Goal: Information Seeking & Learning: Check status

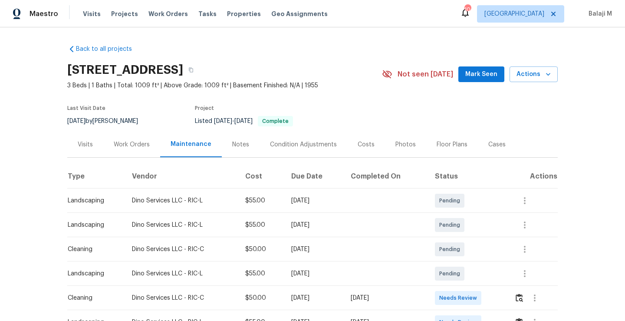
scroll to position [186, 0]
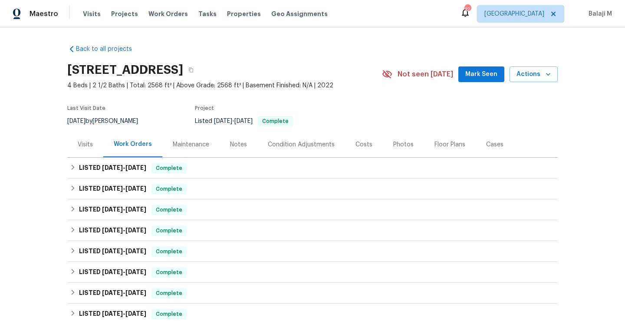
click at [187, 143] on div "Maintenance" at bounding box center [191, 144] width 36 height 9
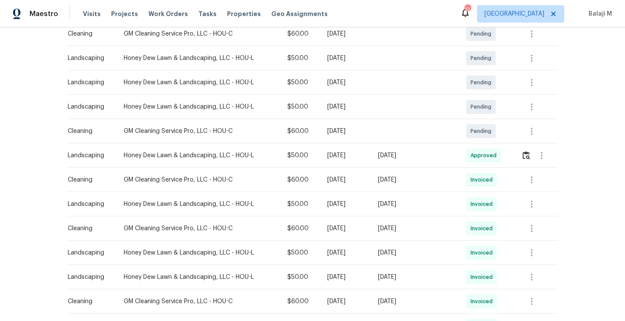
scroll to position [166, 0]
click at [359, 178] on div "Fri, Aug 15 2025" at bounding box center [345, 180] width 37 height 9
click at [352, 181] on div "Fri, Aug 15 2025" at bounding box center [345, 180] width 37 height 9
click at [353, 199] on td "[DATE]" at bounding box center [345, 204] width 51 height 24
click at [347, 218] on td "[DATE]" at bounding box center [345, 229] width 51 height 24
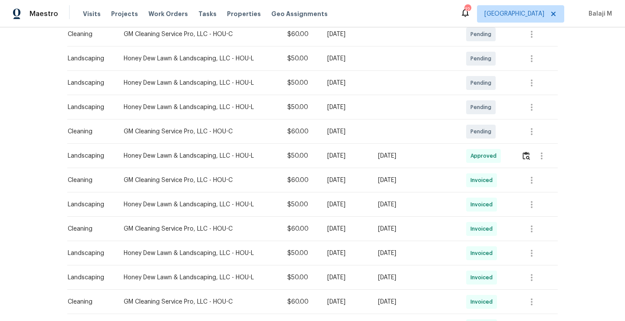
click at [347, 227] on div "[DATE]" at bounding box center [345, 228] width 37 height 9
click at [533, 227] on icon "button" at bounding box center [531, 229] width 10 height 10
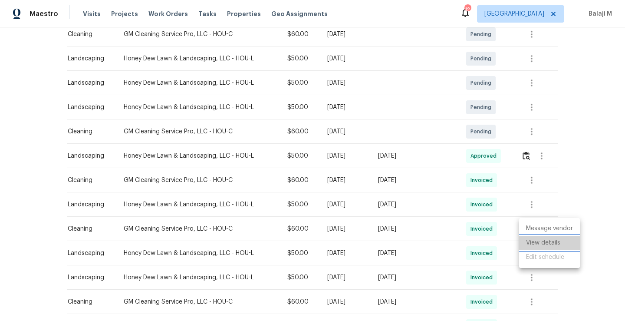
click at [533, 242] on li "View details" at bounding box center [549, 243] width 61 height 14
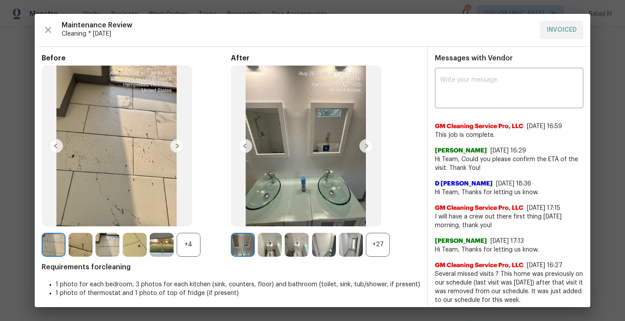
click at [376, 246] on div "+27" at bounding box center [378, 245] width 24 height 24
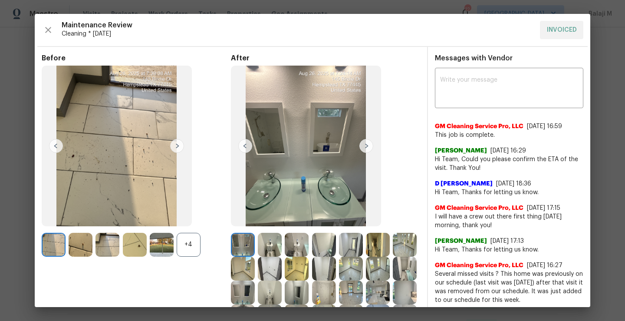
click at [185, 247] on div "+4" at bounding box center [189, 245] width 24 height 24
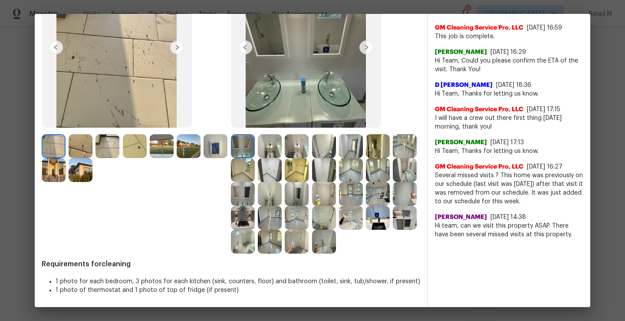
scroll to position [122, 0]
click at [247, 134] on img at bounding box center [243, 146] width 24 height 24
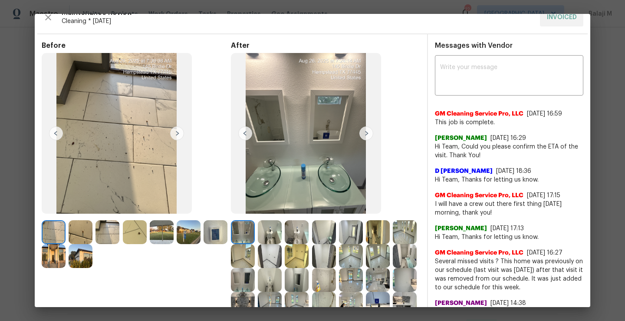
scroll to position [16, 0]
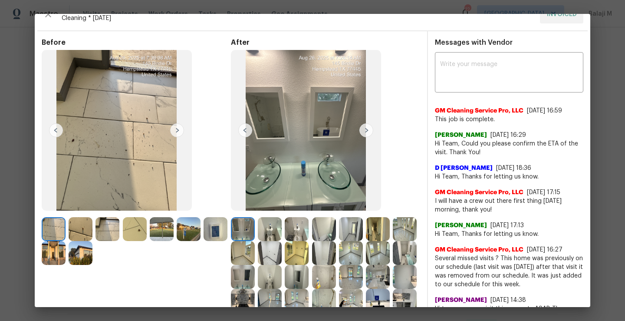
click at [368, 138] on img at bounding box center [306, 130] width 150 height 161
click at [365, 131] on img at bounding box center [366, 130] width 14 height 14
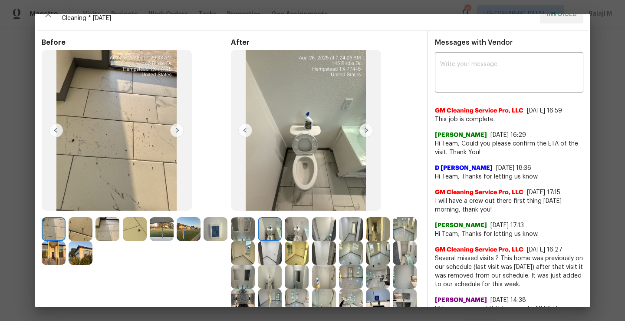
click at [270, 229] on img at bounding box center [270, 229] width 24 height 24
click at [295, 229] on img at bounding box center [297, 229] width 24 height 24
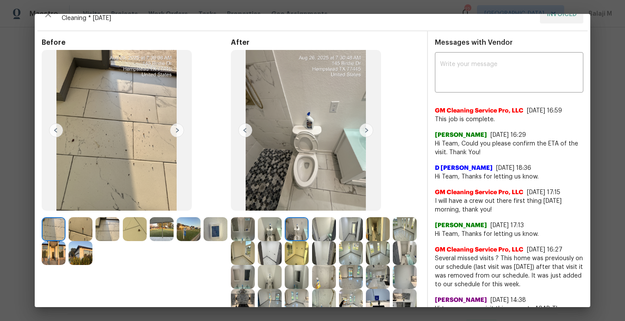
click at [295, 229] on img at bounding box center [297, 229] width 24 height 24
click at [280, 230] on div at bounding box center [271, 229] width 27 height 24
click at [327, 237] on img at bounding box center [324, 229] width 24 height 24
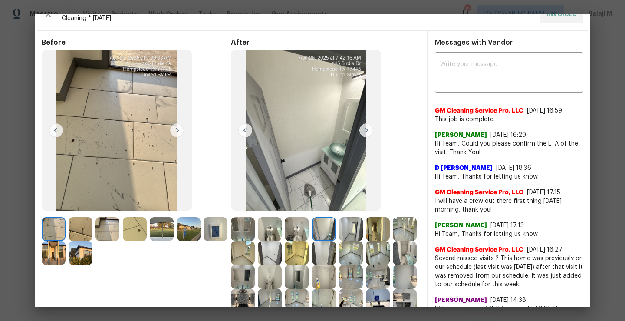
click at [360, 233] on img at bounding box center [351, 229] width 24 height 24
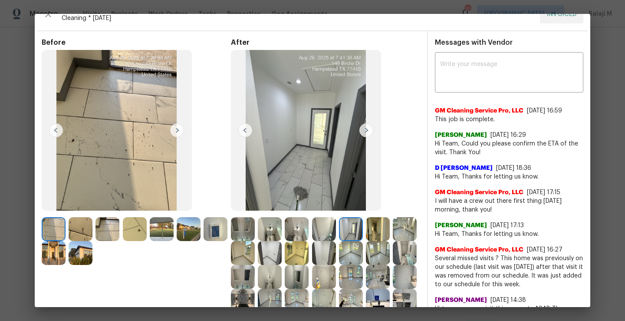
click at [387, 233] on img at bounding box center [378, 229] width 24 height 24
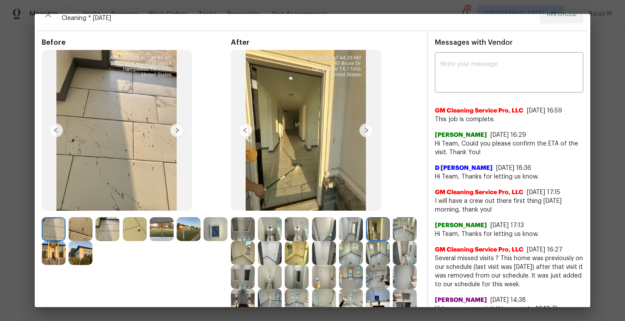
click at [378, 226] on img at bounding box center [378, 229] width 24 height 24
click at [381, 228] on img at bounding box center [378, 229] width 24 height 24
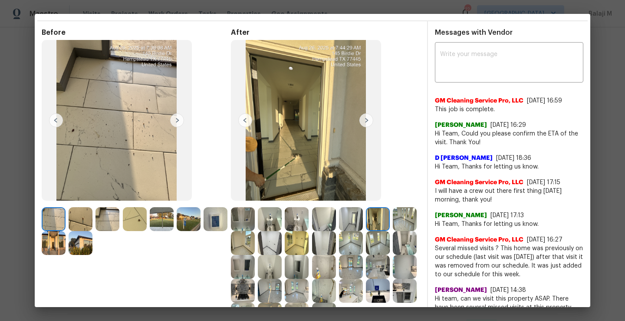
scroll to position [36, 0]
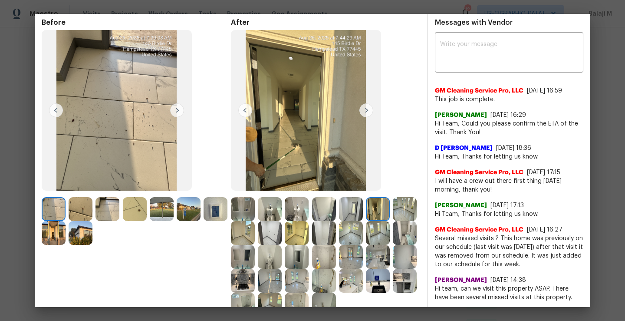
click at [393, 221] on img at bounding box center [405, 209] width 24 height 24
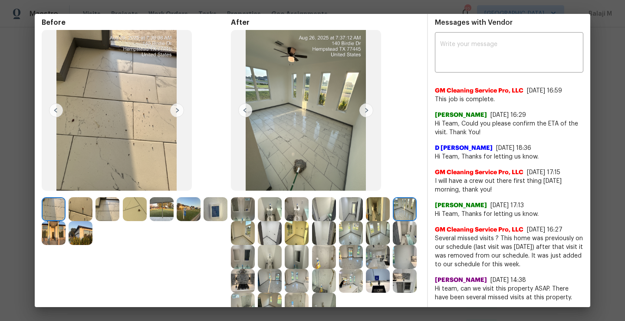
scroll to position [64, 0]
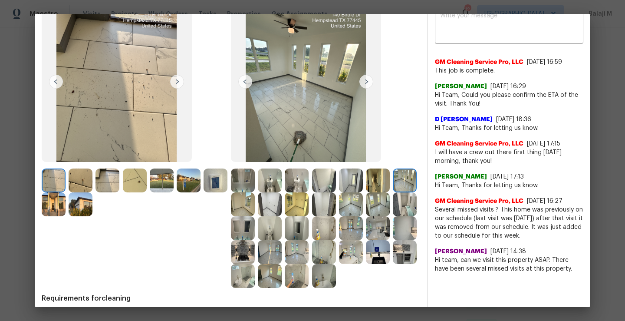
click at [255, 207] on img at bounding box center [243, 204] width 24 height 24
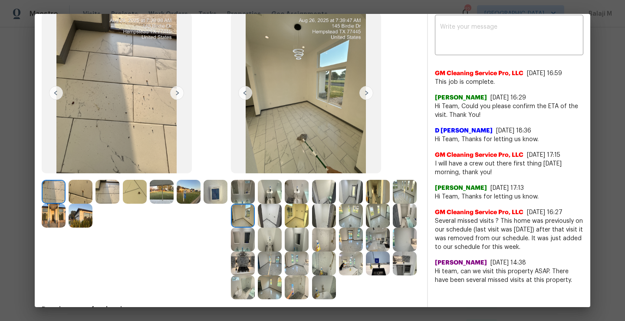
scroll to position [54, 0]
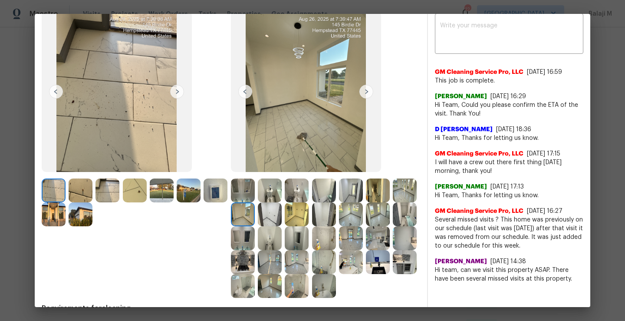
click at [282, 207] on img at bounding box center [270, 214] width 24 height 24
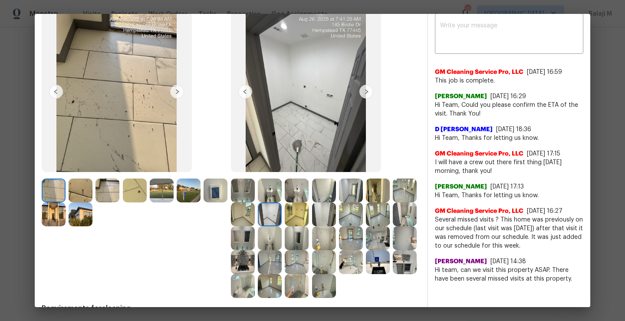
click at [255, 215] on img at bounding box center [243, 214] width 24 height 24
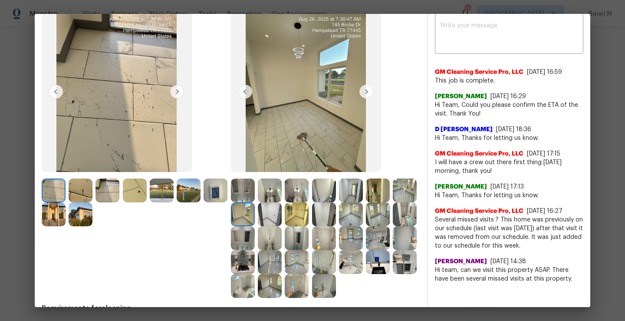
click at [282, 221] on img at bounding box center [270, 214] width 24 height 24
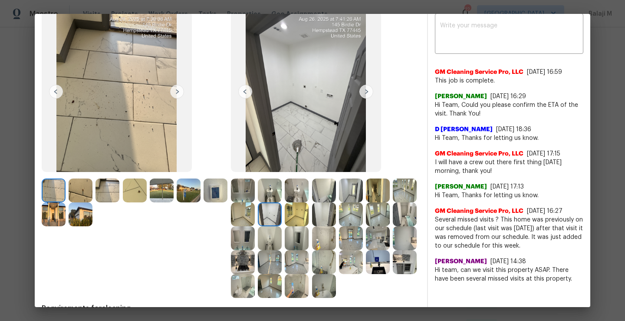
click at [309, 221] on img at bounding box center [297, 214] width 24 height 24
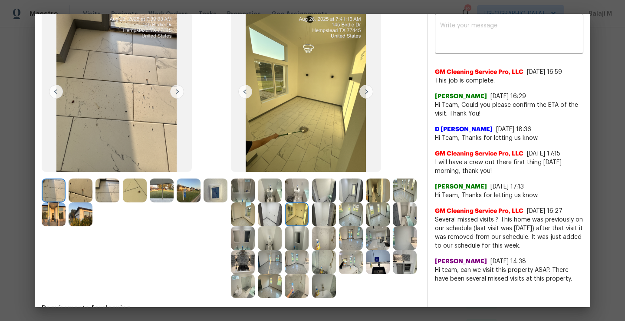
click at [309, 217] on img at bounding box center [297, 214] width 24 height 24
click at [336, 217] on img at bounding box center [324, 214] width 24 height 24
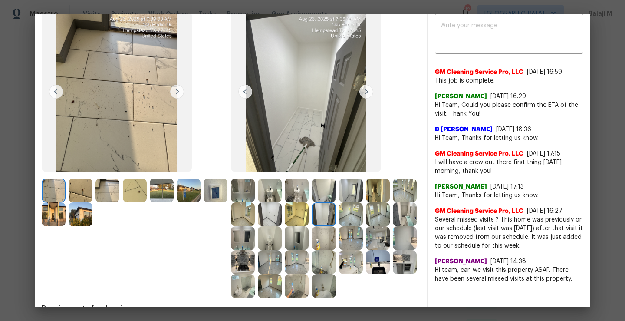
click at [336, 216] on img at bounding box center [324, 214] width 24 height 24
click at [363, 216] on img at bounding box center [351, 214] width 24 height 24
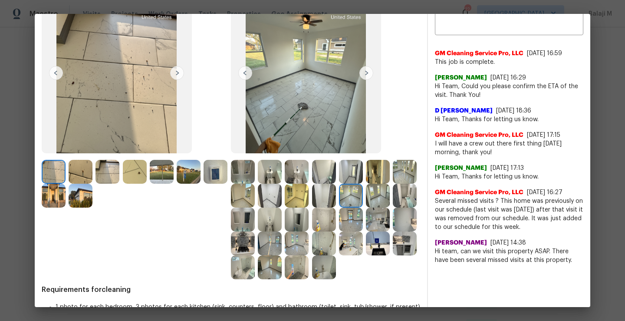
scroll to position [73, 0]
click at [366, 207] on img at bounding box center [378, 195] width 24 height 24
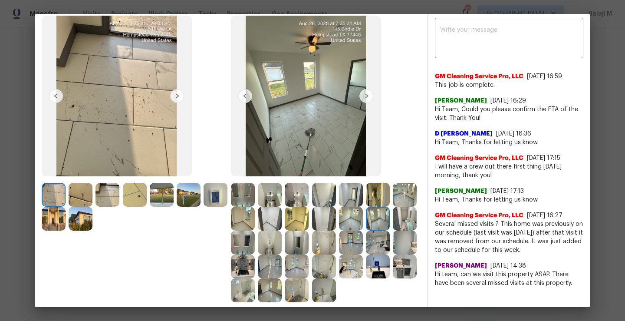
scroll to position [52, 0]
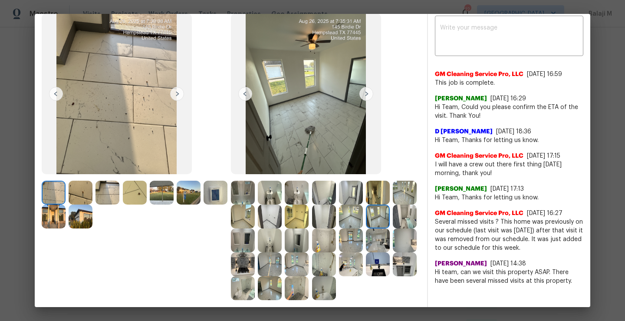
click at [393, 228] on img at bounding box center [405, 216] width 24 height 24
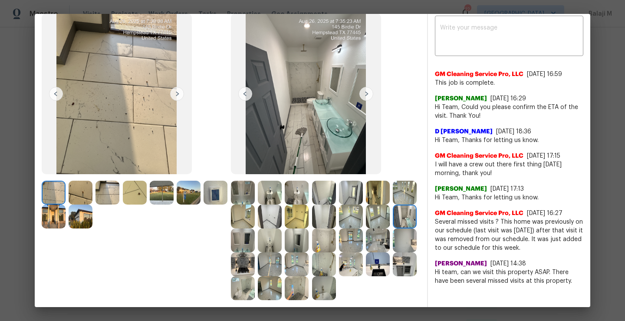
click at [255, 244] on img at bounding box center [243, 240] width 24 height 24
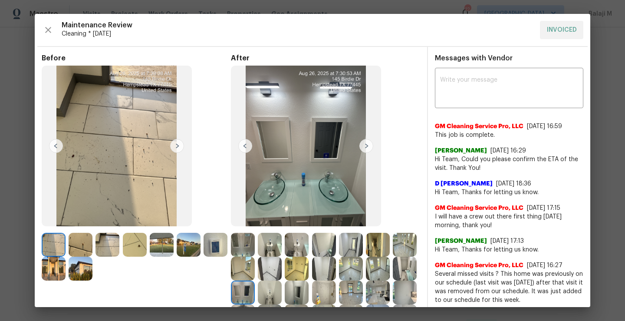
scroll to position [122, 0]
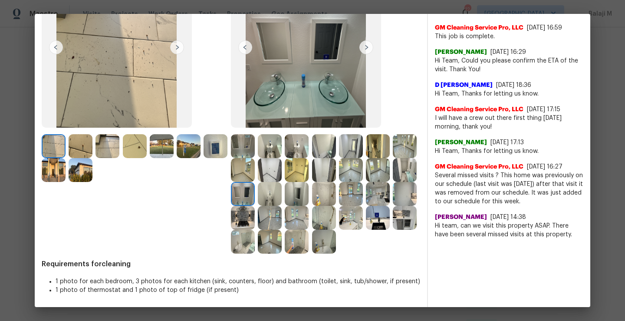
click at [393, 213] on img at bounding box center [405, 218] width 24 height 24
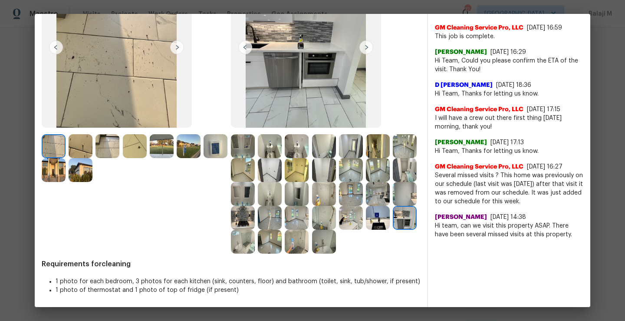
click at [255, 230] on img at bounding box center [243, 242] width 24 height 24
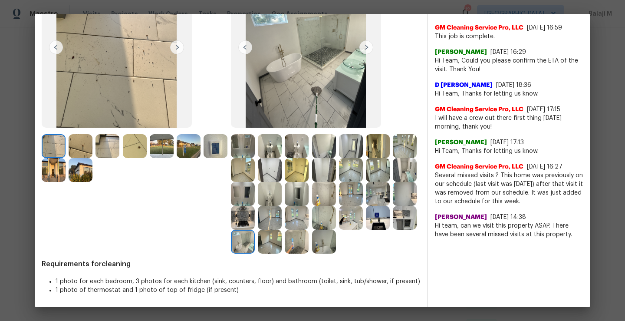
click at [282, 230] on img at bounding box center [270, 242] width 24 height 24
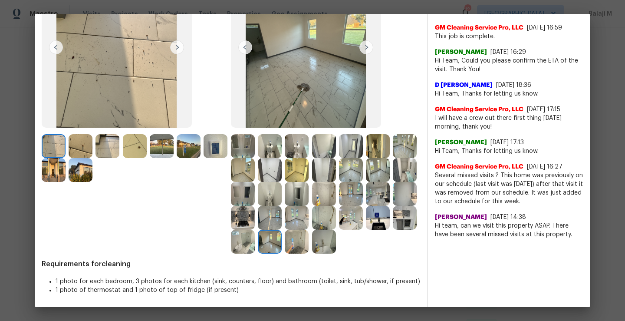
click at [282, 230] on img at bounding box center [270, 242] width 24 height 24
click at [312, 253] on img at bounding box center [324, 242] width 24 height 24
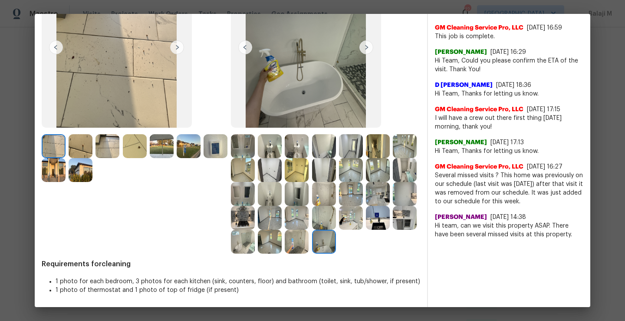
click at [312, 253] on img at bounding box center [324, 242] width 24 height 24
click at [285, 253] on img at bounding box center [297, 242] width 24 height 24
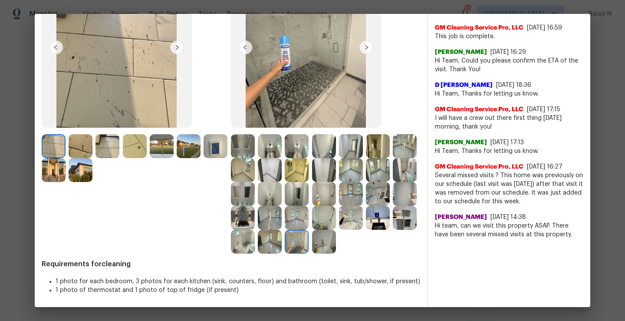
click at [282, 239] on img at bounding box center [270, 242] width 24 height 24
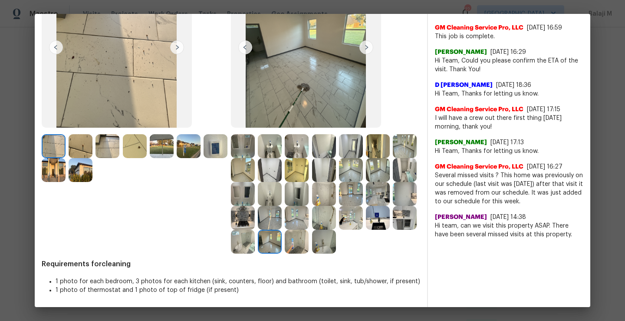
click at [255, 236] on img at bounding box center [243, 242] width 24 height 24
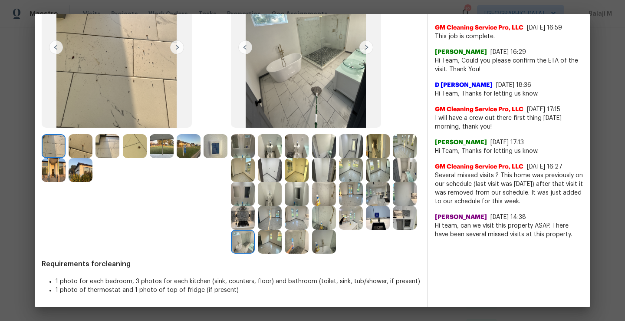
click at [393, 230] on img at bounding box center [405, 218] width 24 height 24
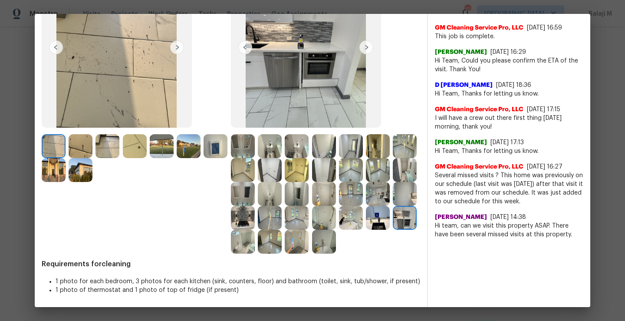
scroll to position [100, 0]
click at [366, 230] on img at bounding box center [378, 218] width 24 height 24
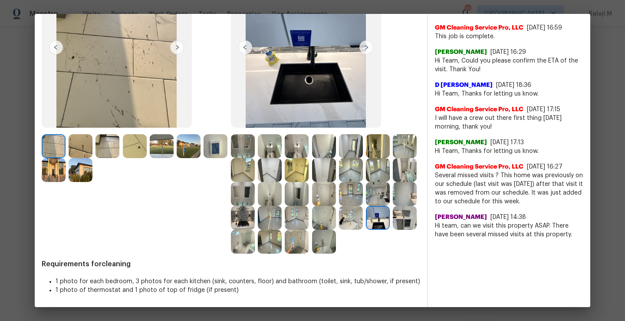
click at [339, 230] on img at bounding box center [351, 218] width 24 height 24
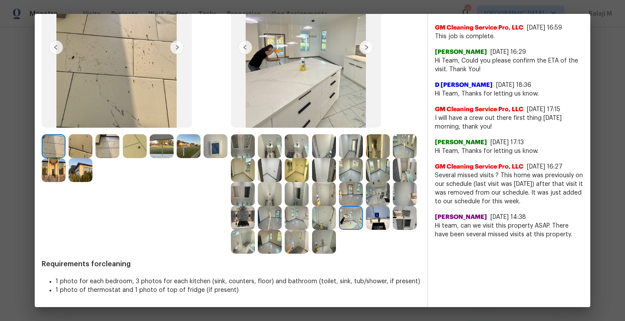
click at [225, 243] on div "Before" at bounding box center [136, 104] width 189 height 298
click at [339, 206] on img at bounding box center [351, 194] width 24 height 24
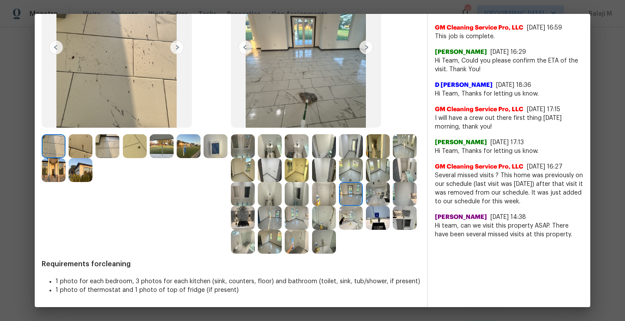
click at [366, 206] on img at bounding box center [378, 194] width 24 height 24
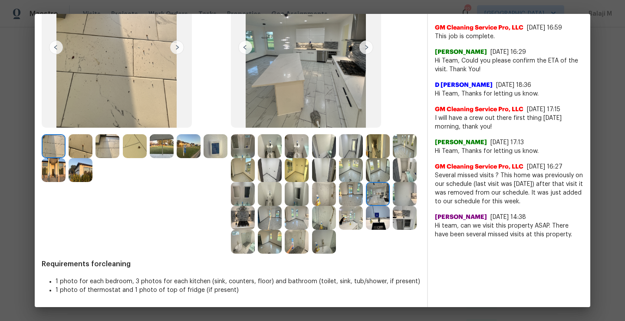
click at [393, 206] on img at bounding box center [405, 194] width 24 height 24
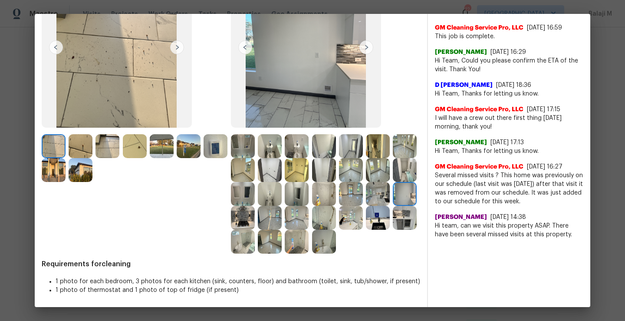
click at [282, 217] on img at bounding box center [270, 218] width 24 height 24
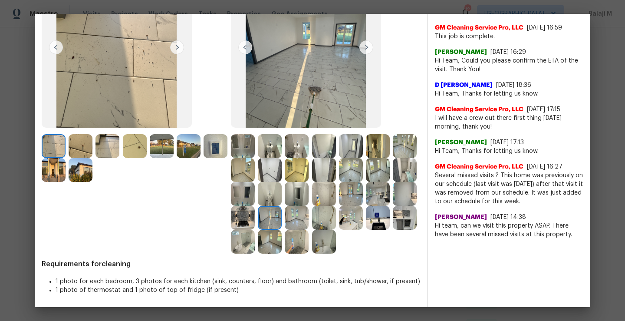
click at [285, 217] on div at bounding box center [271, 218] width 27 height 24
click at [309, 217] on img at bounding box center [297, 218] width 24 height 24
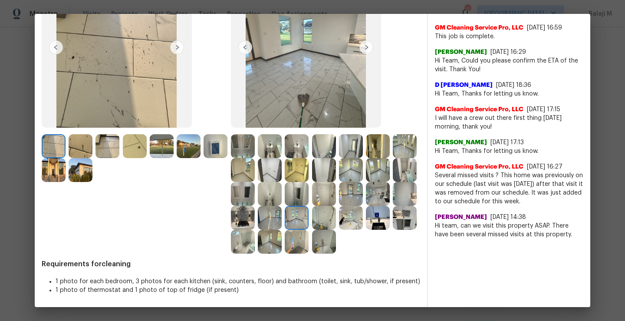
click at [282, 210] on img at bounding box center [270, 218] width 24 height 24
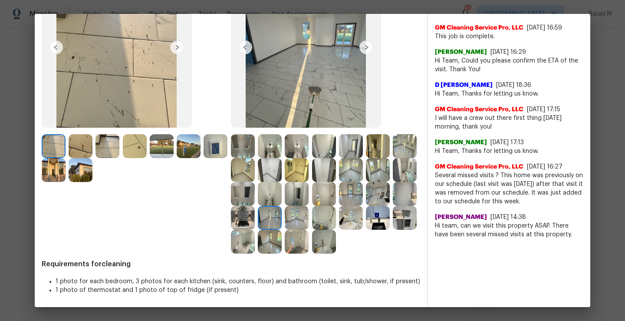
click at [393, 206] on div at bounding box center [406, 194] width 27 height 24
click at [255, 198] on img at bounding box center [243, 194] width 24 height 24
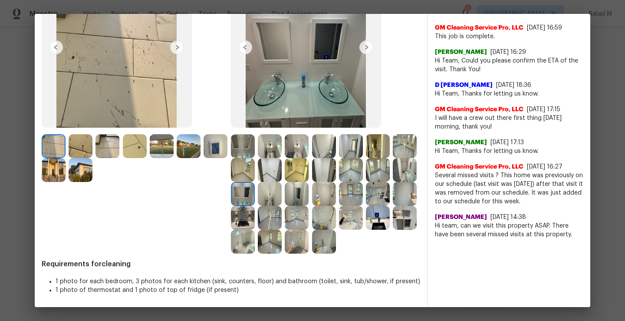
click at [309, 198] on img at bounding box center [297, 194] width 24 height 24
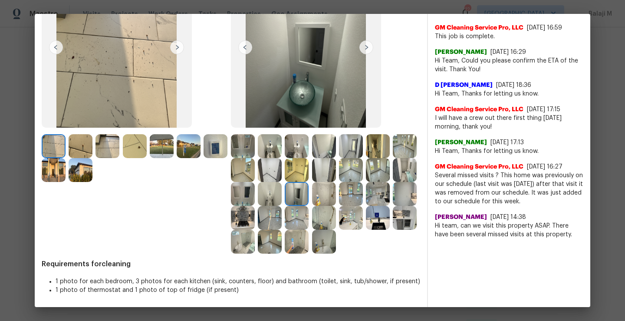
click at [336, 196] on img at bounding box center [324, 194] width 24 height 24
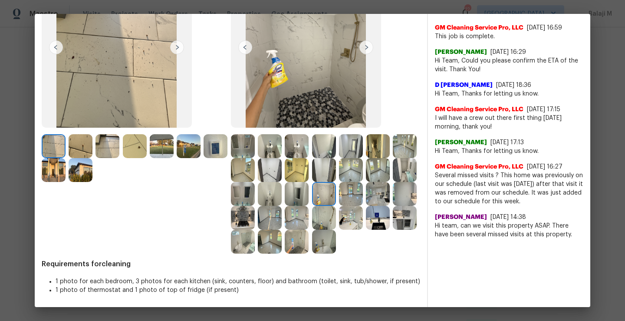
click at [282, 196] on img at bounding box center [270, 194] width 24 height 24
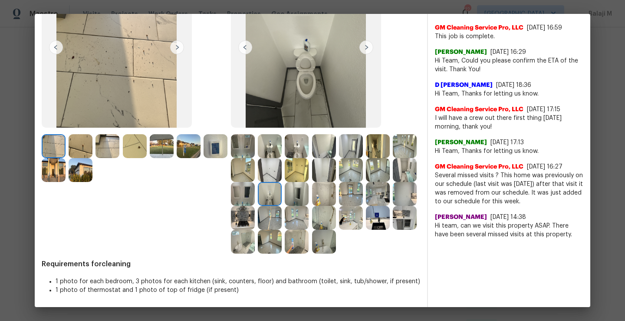
click at [255, 196] on img at bounding box center [243, 194] width 24 height 24
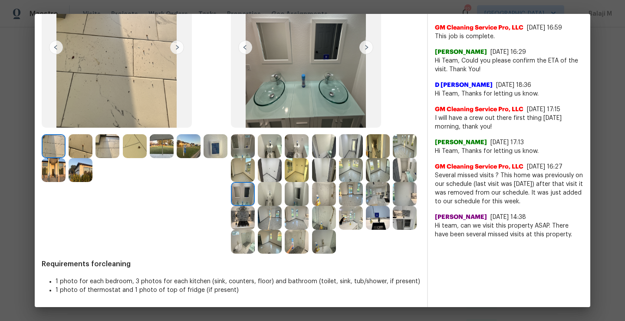
click at [255, 196] on img at bounding box center [243, 194] width 24 height 24
click at [393, 182] on img at bounding box center [405, 170] width 24 height 24
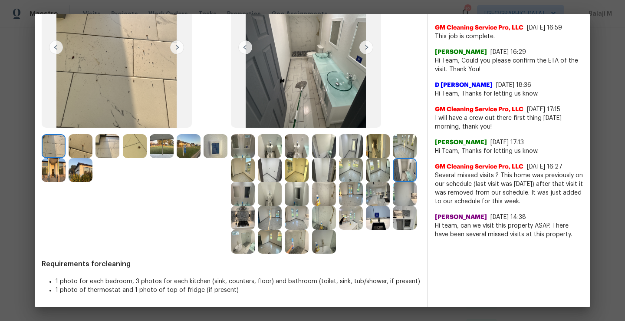
click at [228, 195] on div "Before" at bounding box center [136, 104] width 189 height 298
click at [366, 182] on img at bounding box center [378, 170] width 24 height 24
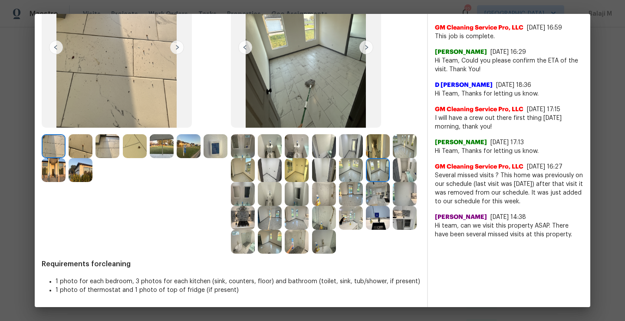
click at [366, 182] on img at bounding box center [378, 170] width 24 height 24
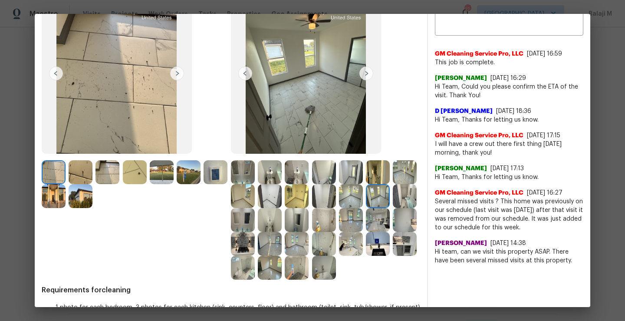
scroll to position [73, 0]
click at [393, 184] on img at bounding box center [405, 172] width 24 height 24
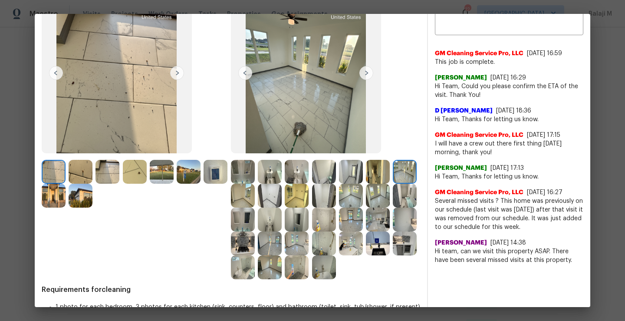
click at [255, 195] on img at bounding box center [243, 196] width 24 height 24
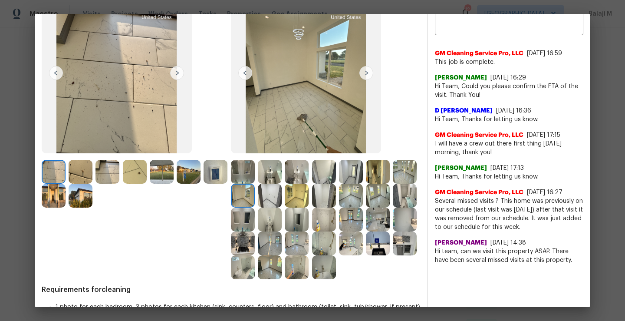
click at [282, 199] on img at bounding box center [270, 196] width 24 height 24
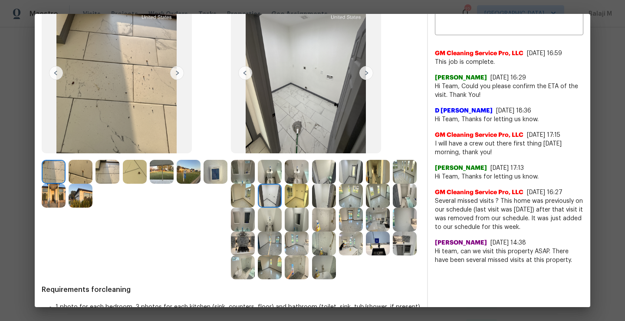
click at [309, 199] on img at bounding box center [297, 196] width 24 height 24
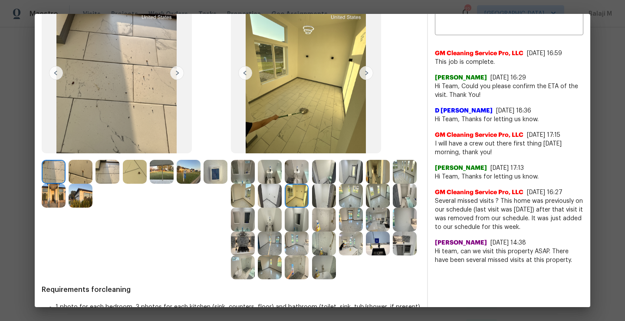
click at [336, 203] on img at bounding box center [324, 196] width 24 height 24
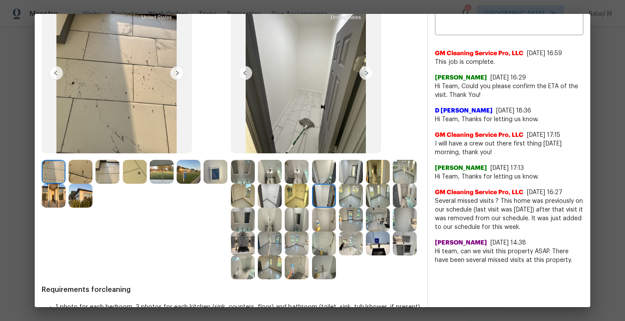
click at [336, 203] on img at bounding box center [324, 196] width 24 height 24
click at [363, 203] on img at bounding box center [351, 196] width 24 height 24
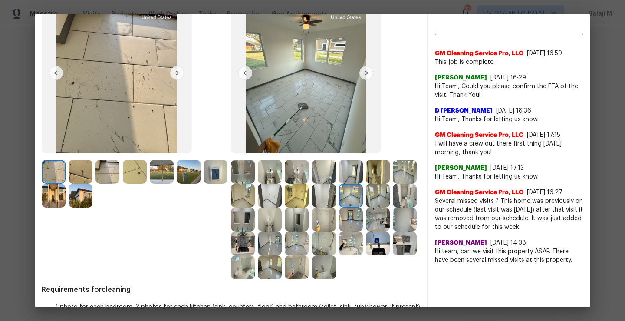
click at [374, 172] on img at bounding box center [378, 172] width 24 height 24
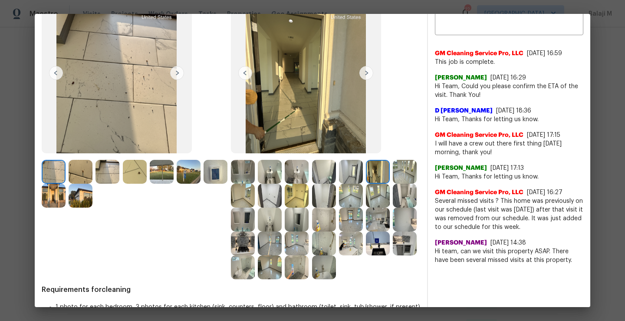
click at [339, 172] on img at bounding box center [351, 172] width 24 height 24
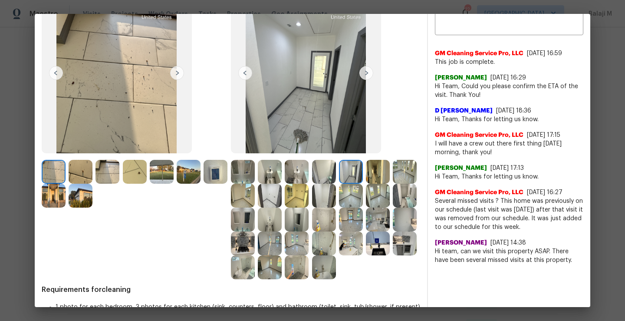
click at [285, 174] on img at bounding box center [297, 172] width 24 height 24
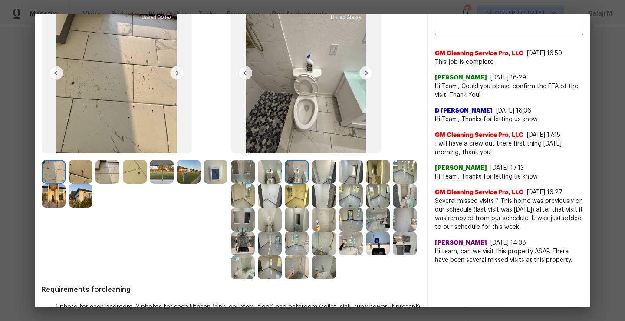
click at [317, 176] on img at bounding box center [324, 172] width 24 height 24
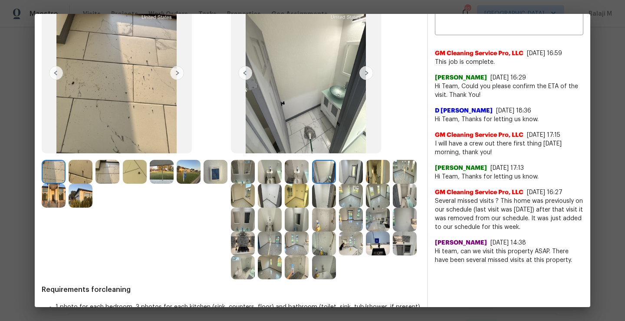
click at [302, 166] on img at bounding box center [297, 172] width 24 height 24
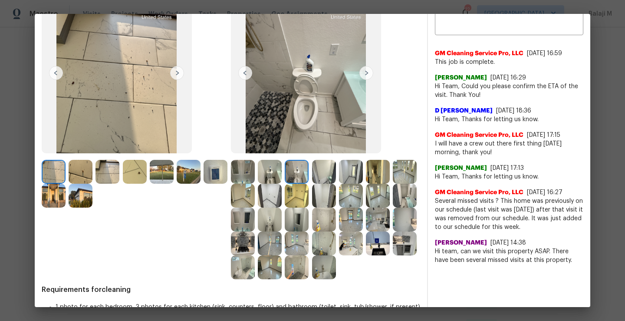
click at [261, 171] on img at bounding box center [270, 172] width 24 height 24
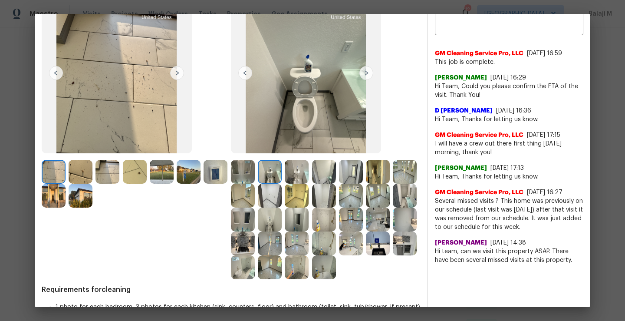
click at [232, 172] on img at bounding box center [243, 172] width 24 height 24
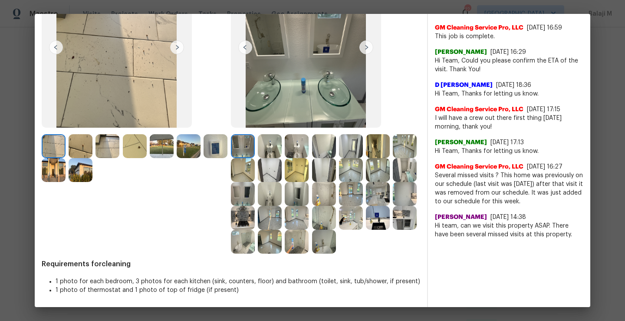
scroll to position [0, 0]
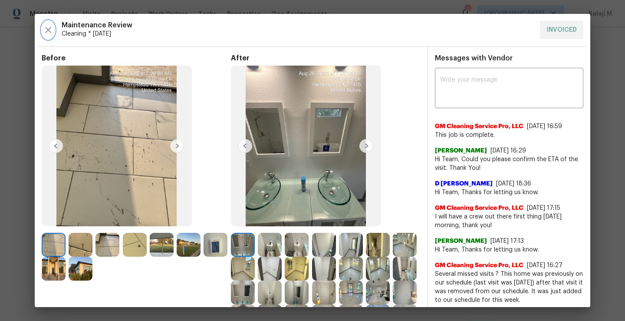
click at [48, 30] on icon "button" at bounding box center [48, 30] width 6 height 6
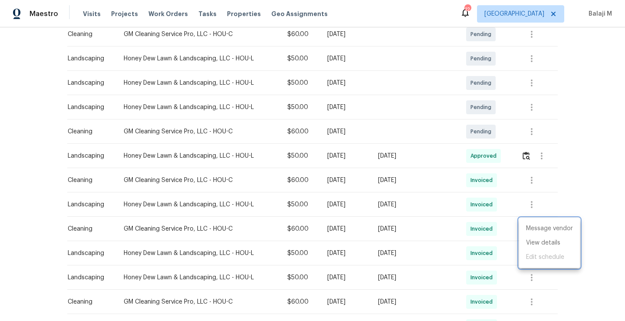
click at [509, 234] on div at bounding box center [312, 160] width 625 height 321
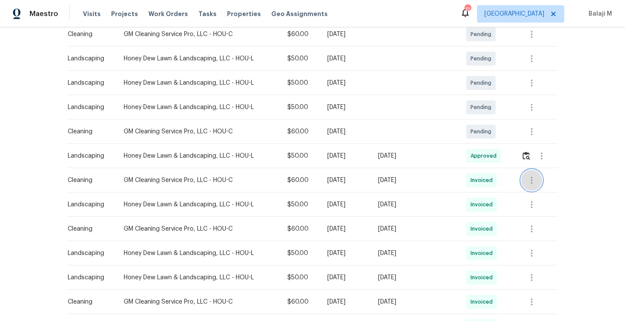
click at [532, 180] on icon "button" at bounding box center [531, 180] width 10 height 10
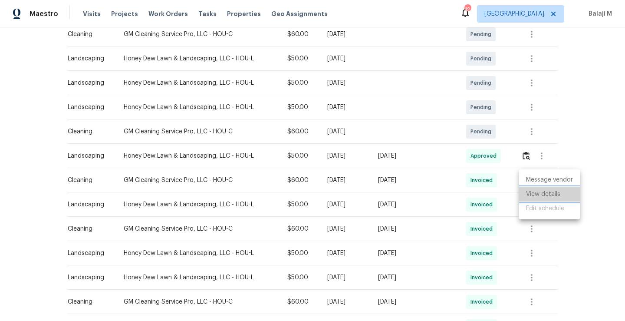
click at [531, 195] on li "View details" at bounding box center [549, 194] width 61 height 14
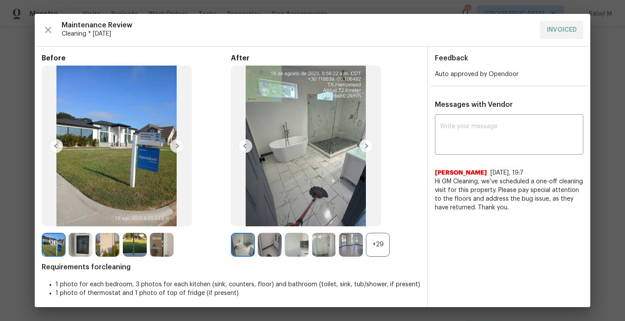
scroll to position [3, 0]
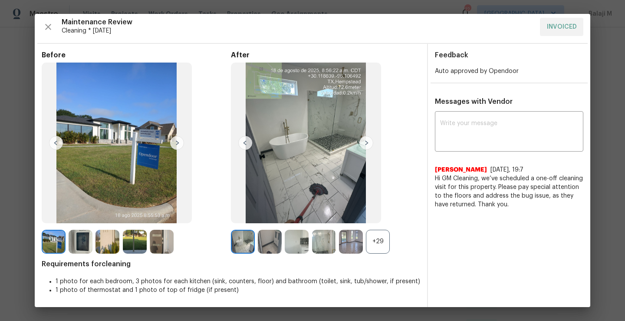
click at [381, 238] on div "+29" at bounding box center [378, 242] width 24 height 24
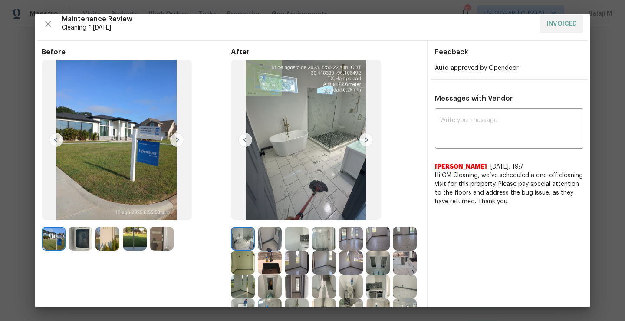
scroll to position [0, 0]
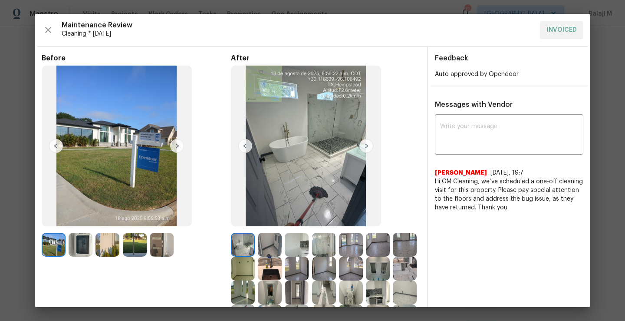
click at [246, 243] on img at bounding box center [243, 245] width 24 height 24
click at [265, 243] on img at bounding box center [270, 245] width 24 height 24
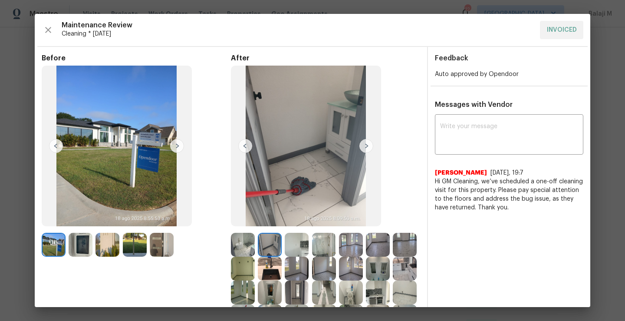
click at [291, 245] on img at bounding box center [297, 245] width 24 height 24
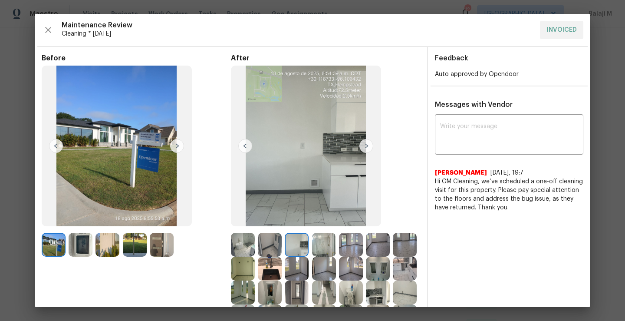
click at [329, 253] on img at bounding box center [324, 245] width 24 height 24
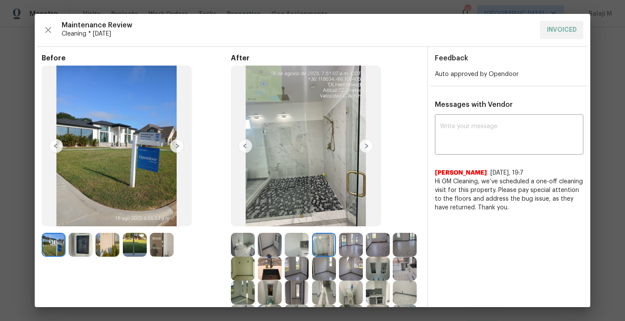
click at [345, 249] on img at bounding box center [351, 245] width 24 height 24
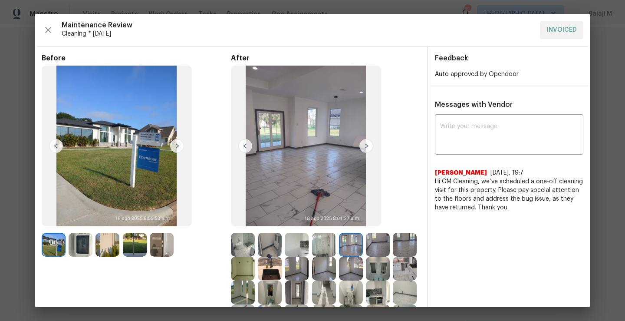
click at [366, 249] on img at bounding box center [378, 245] width 24 height 24
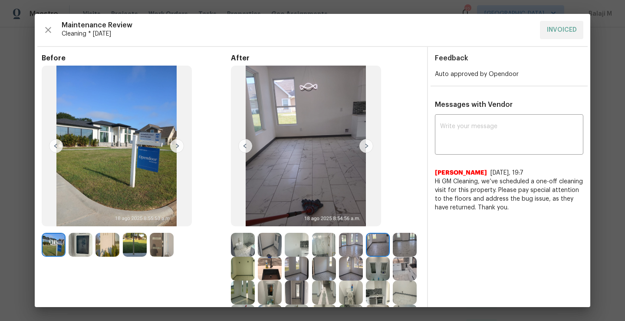
click at [363, 266] on img at bounding box center [351, 269] width 24 height 24
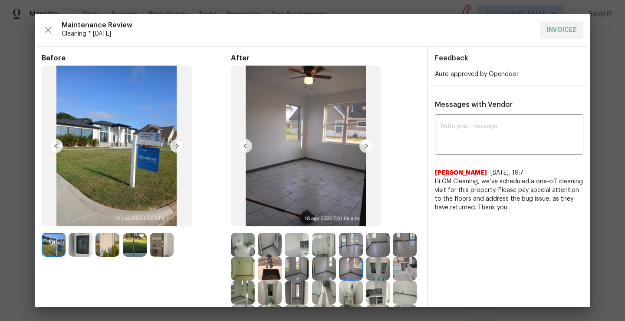
click at [336, 272] on img at bounding box center [324, 269] width 24 height 24
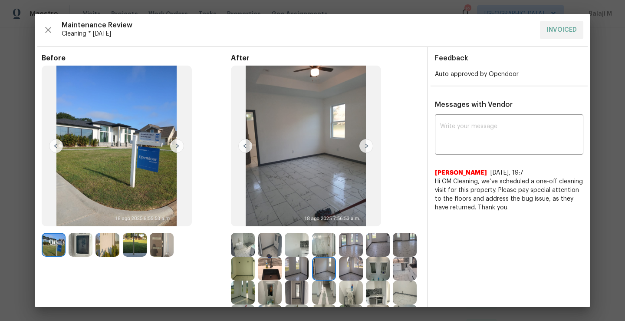
click at [309, 273] on img at bounding box center [297, 269] width 24 height 24
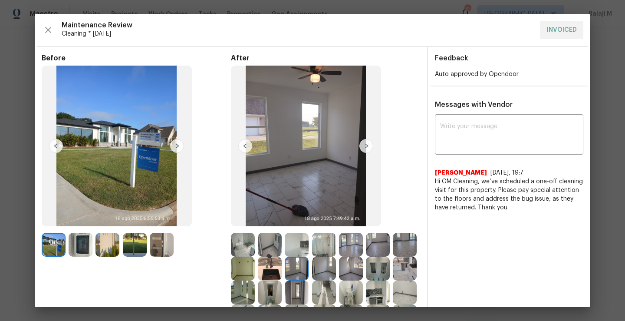
click at [282, 271] on img at bounding box center [270, 269] width 24 height 24
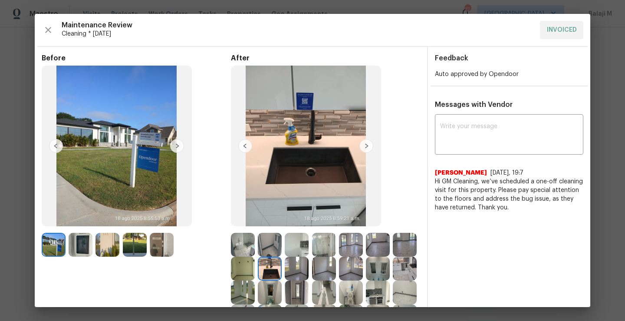
click at [255, 270] on img at bounding box center [243, 269] width 24 height 24
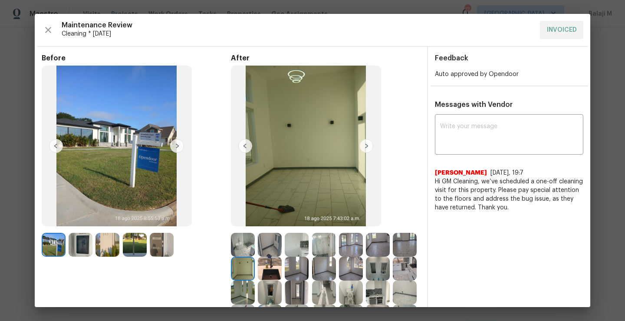
click at [393, 257] on img at bounding box center [405, 245] width 24 height 24
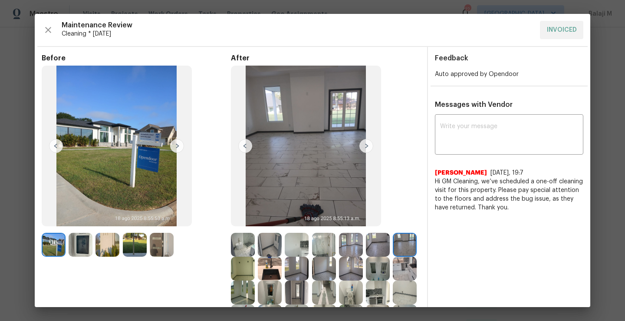
scroll to position [28, 0]
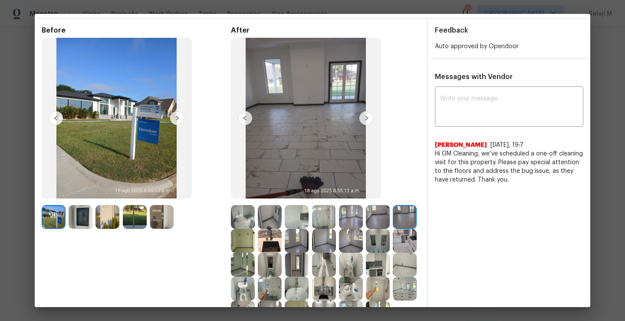
click at [366, 253] on img at bounding box center [378, 241] width 24 height 24
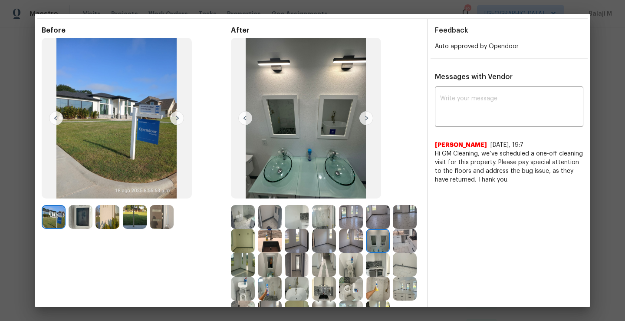
click at [393, 253] on img at bounding box center [405, 241] width 24 height 24
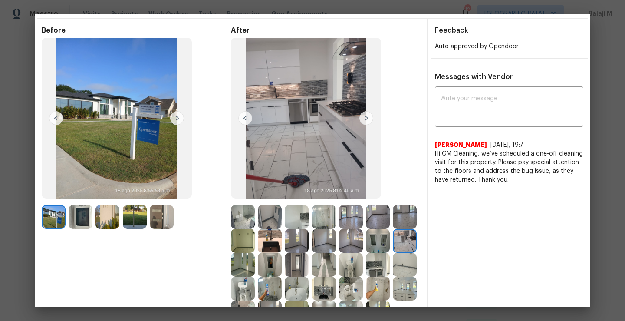
click at [255, 273] on img at bounding box center [243, 265] width 24 height 24
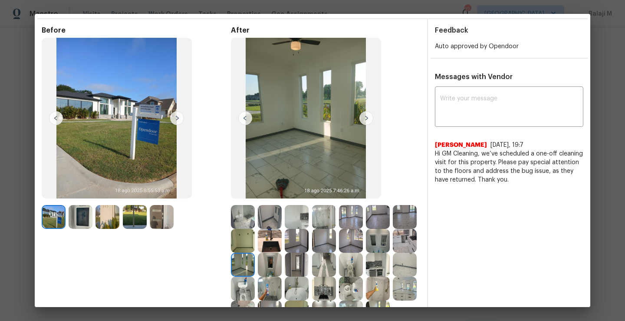
click at [282, 273] on img at bounding box center [270, 265] width 24 height 24
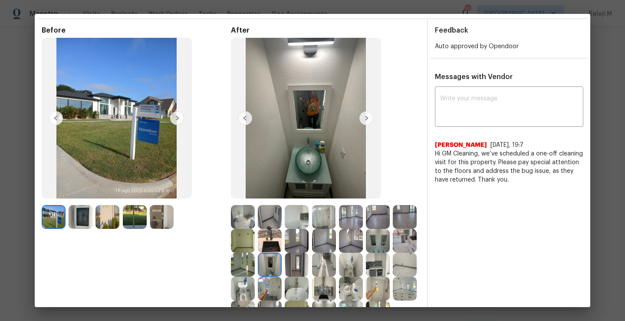
click at [309, 273] on img at bounding box center [297, 265] width 24 height 24
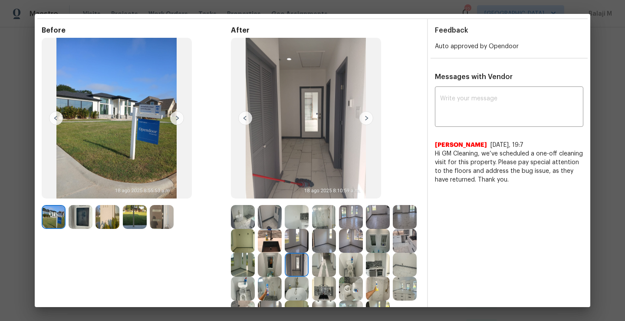
click at [336, 272] on img at bounding box center [324, 265] width 24 height 24
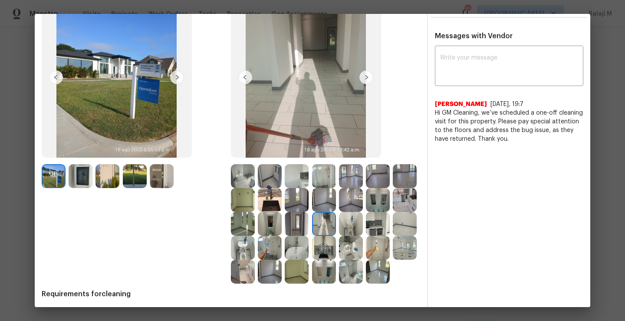
scroll to position [76, 0]
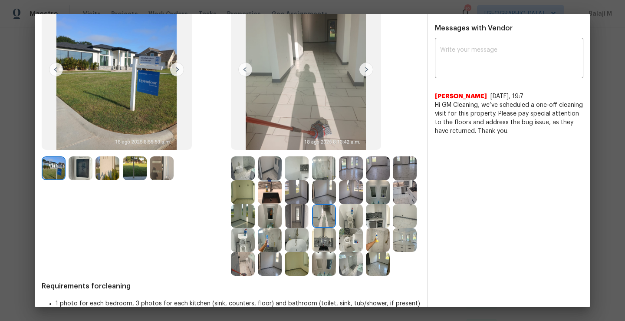
click at [309, 245] on img at bounding box center [297, 240] width 24 height 24
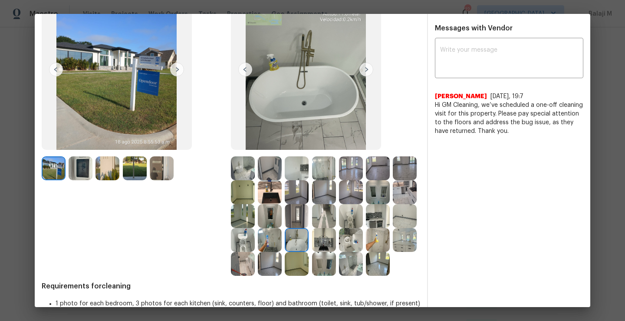
click at [282, 243] on img at bounding box center [270, 240] width 24 height 24
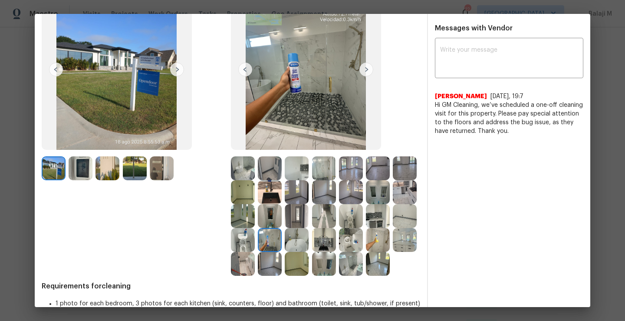
click at [255, 249] on img at bounding box center [243, 240] width 24 height 24
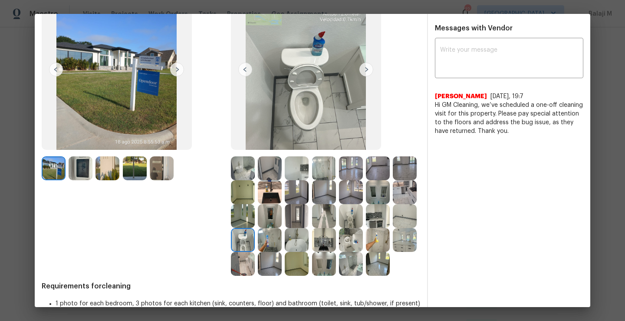
click at [393, 228] on img at bounding box center [405, 216] width 24 height 24
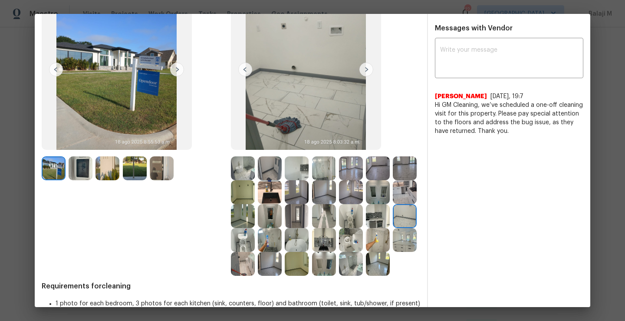
click at [366, 228] on img at bounding box center [378, 216] width 24 height 24
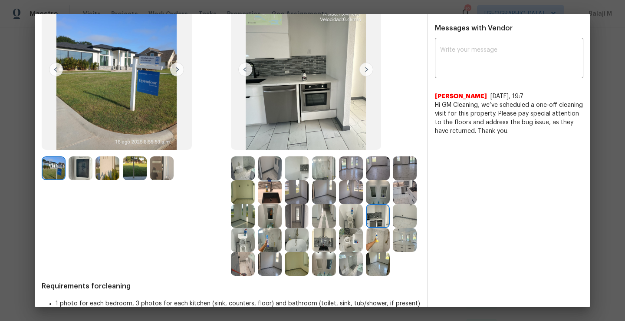
click at [339, 228] on img at bounding box center [351, 216] width 24 height 24
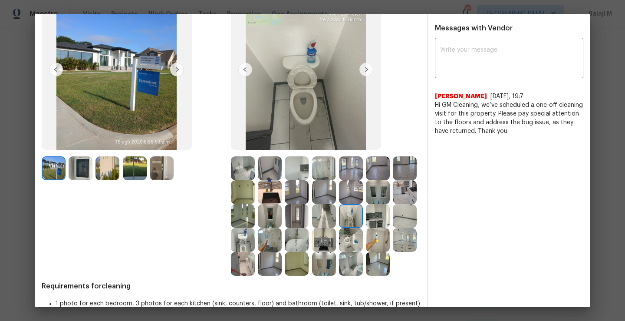
click at [312, 252] on img at bounding box center [324, 240] width 24 height 24
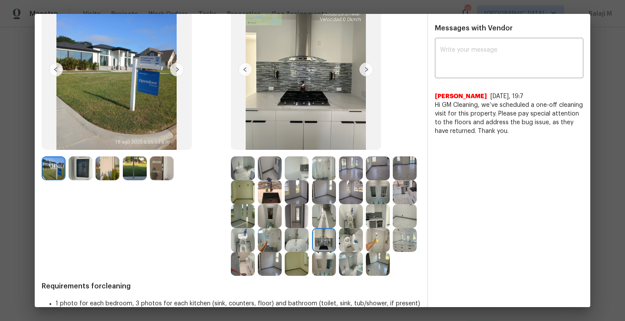
click at [366, 252] on img at bounding box center [378, 240] width 24 height 24
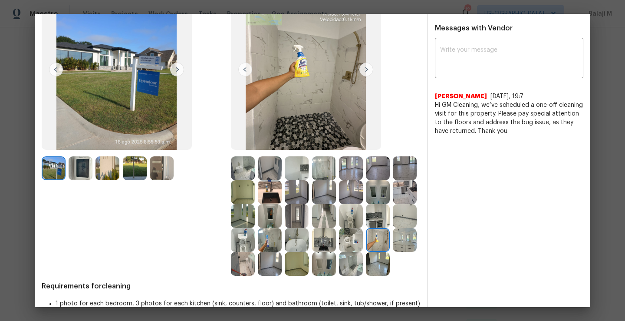
click at [339, 252] on img at bounding box center [351, 240] width 24 height 24
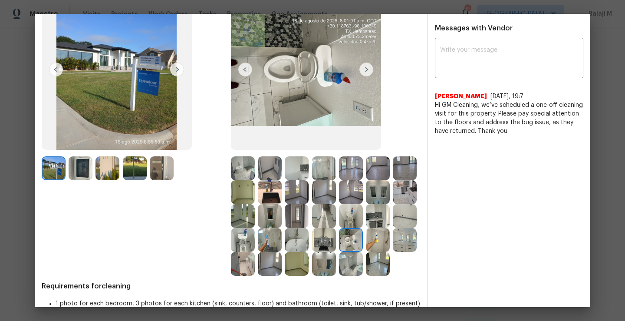
click at [366, 252] on img at bounding box center [378, 240] width 24 height 24
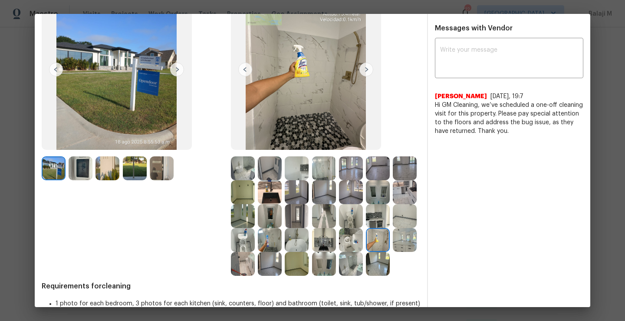
click at [393, 252] on img at bounding box center [405, 240] width 24 height 24
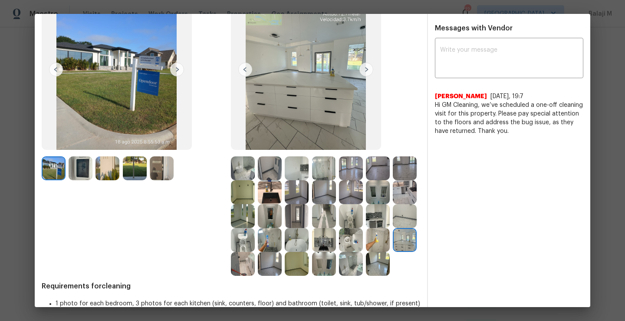
click at [255, 271] on img at bounding box center [243, 264] width 24 height 24
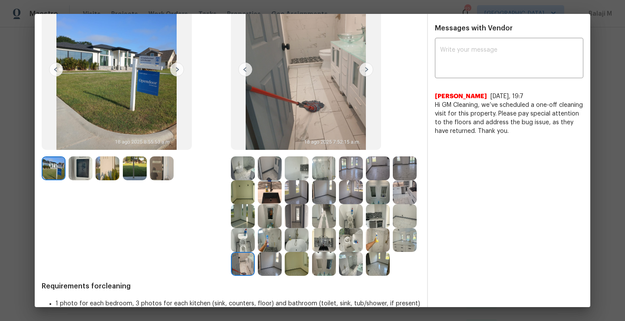
click at [282, 269] on img at bounding box center [270, 264] width 24 height 24
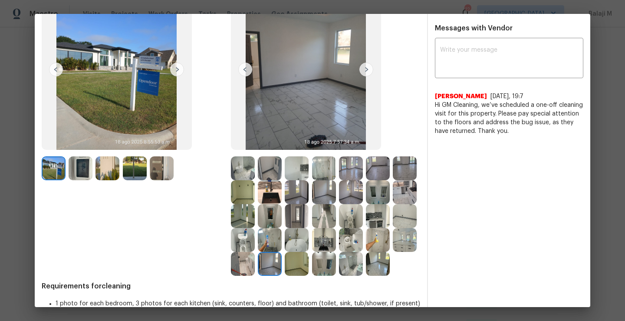
click at [366, 276] on img at bounding box center [378, 264] width 24 height 24
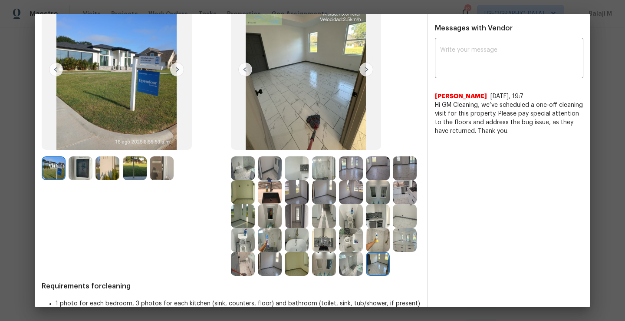
click at [339, 276] on img at bounding box center [351, 264] width 24 height 24
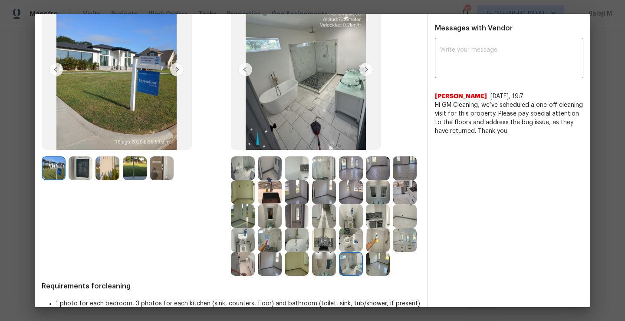
click at [312, 276] on img at bounding box center [324, 264] width 24 height 24
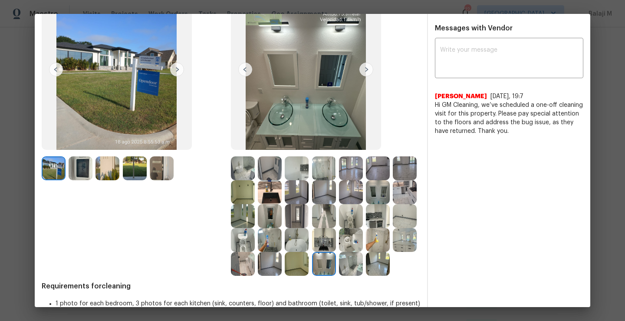
click at [285, 276] on img at bounding box center [297, 264] width 24 height 24
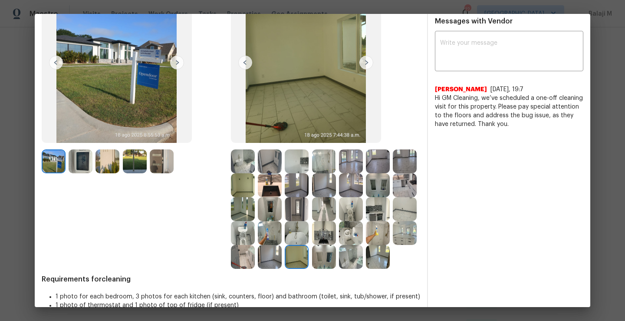
scroll to position [122, 0]
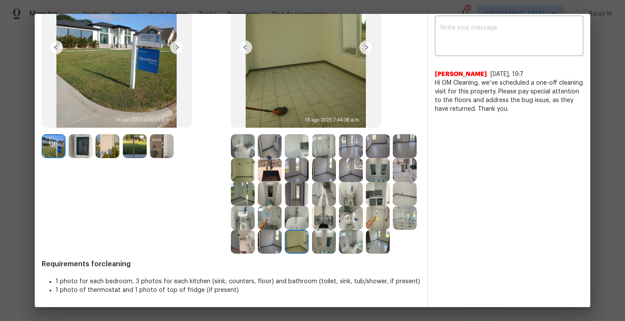
click at [312, 234] on img at bounding box center [324, 242] width 24 height 24
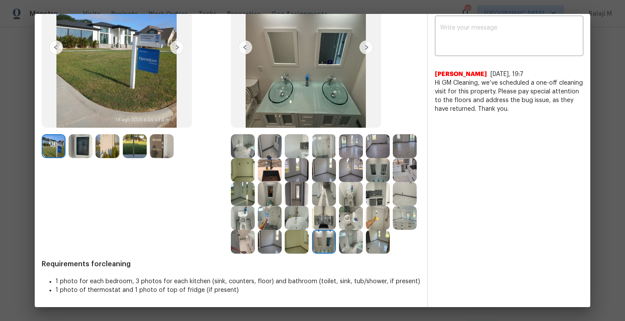
click at [339, 243] on img at bounding box center [351, 242] width 24 height 24
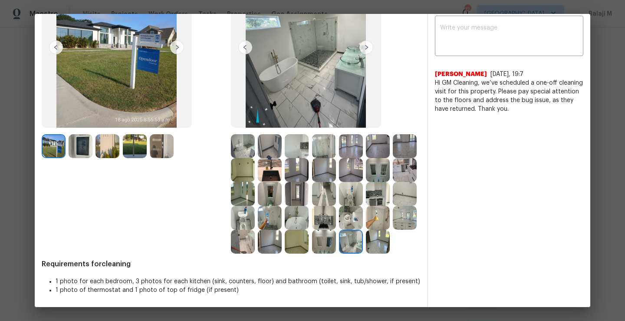
click at [366, 243] on img at bounding box center [378, 242] width 24 height 24
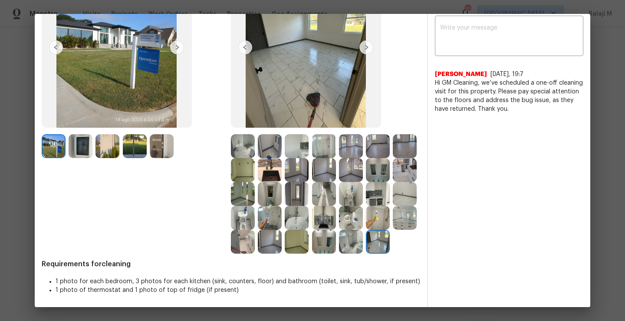
click at [393, 219] on img at bounding box center [405, 218] width 24 height 24
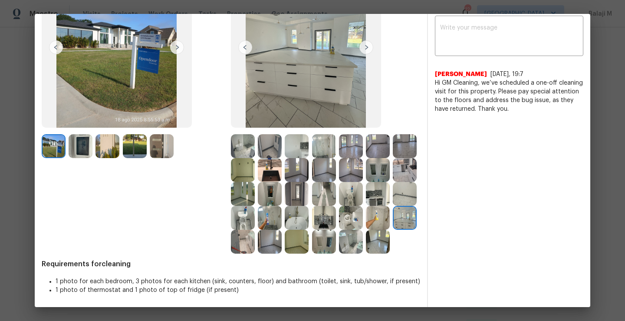
drag, startPoint x: 359, startPoint y: 224, endPoint x: 294, endPoint y: 224, distance: 65.1
click at [282, 230] on img at bounding box center [270, 242] width 24 height 24
click at [366, 224] on img at bounding box center [378, 218] width 24 height 24
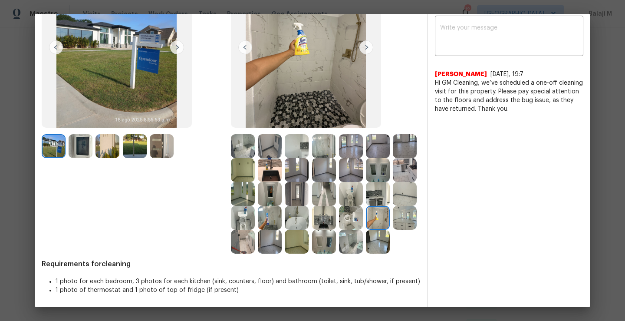
click at [339, 224] on img at bounding box center [351, 218] width 24 height 24
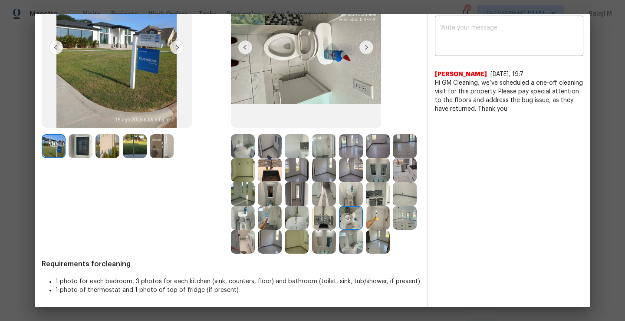
click at [312, 224] on div at bounding box center [325, 218] width 27 height 24
click at [339, 196] on img at bounding box center [351, 194] width 24 height 24
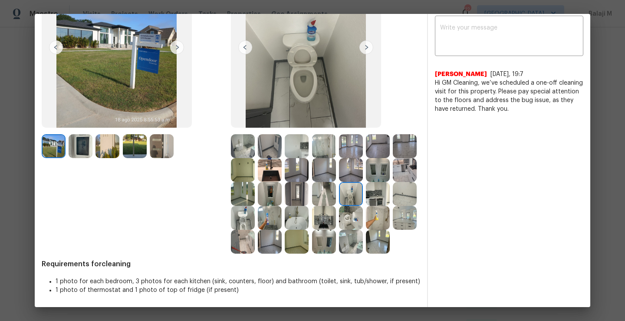
click at [393, 198] on img at bounding box center [405, 194] width 24 height 24
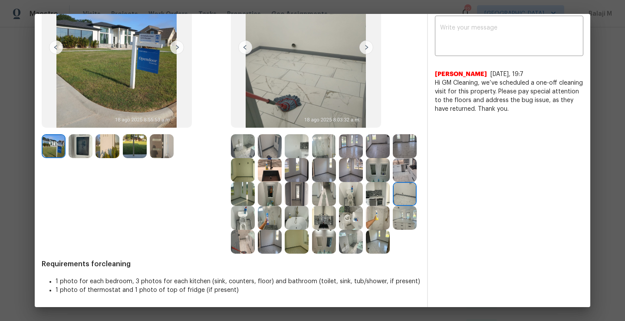
drag, startPoint x: 324, startPoint y: 204, endPoint x: 370, endPoint y: 204, distance: 45.6
click at [282, 206] on img at bounding box center [270, 218] width 24 height 24
click at [309, 206] on img at bounding box center [297, 218] width 24 height 24
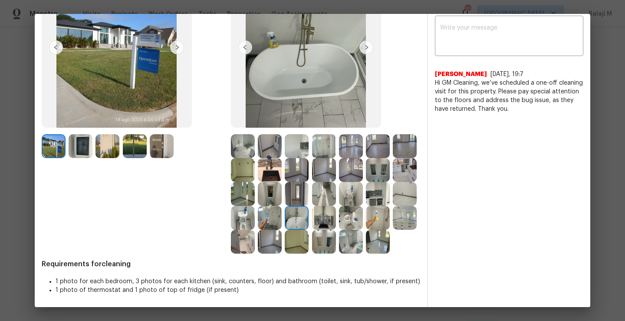
click at [393, 193] on img at bounding box center [405, 194] width 24 height 24
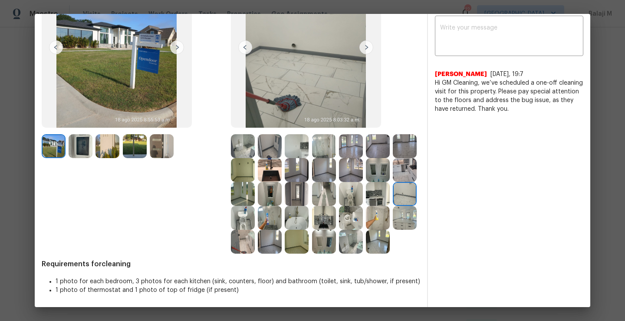
click at [282, 182] on img at bounding box center [270, 194] width 24 height 24
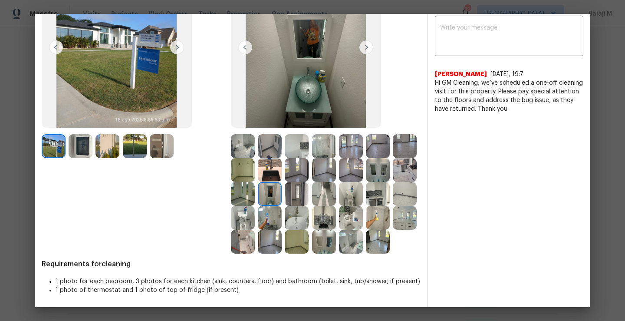
click at [255, 182] on img at bounding box center [243, 194] width 24 height 24
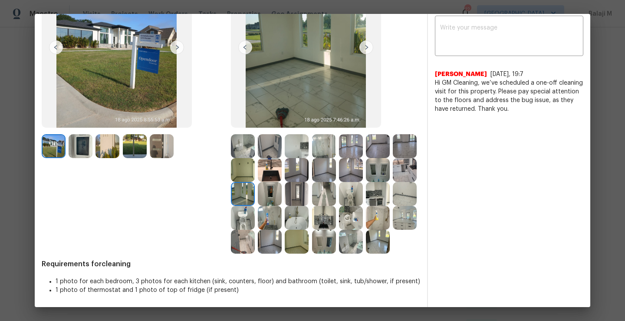
click at [309, 182] on img at bounding box center [297, 194] width 24 height 24
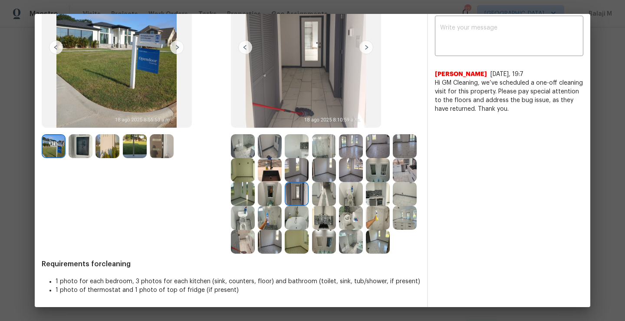
click at [309, 182] on img at bounding box center [297, 194] width 24 height 24
click at [336, 182] on img at bounding box center [324, 194] width 24 height 24
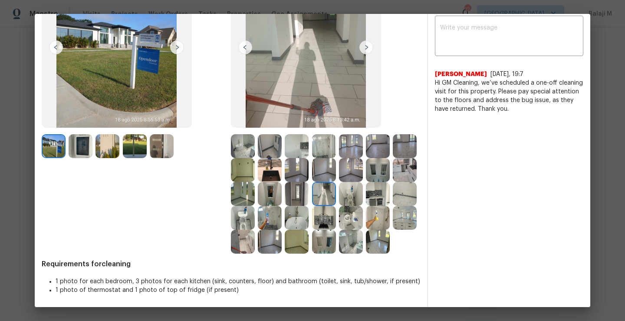
click at [282, 182] on img at bounding box center [270, 194] width 24 height 24
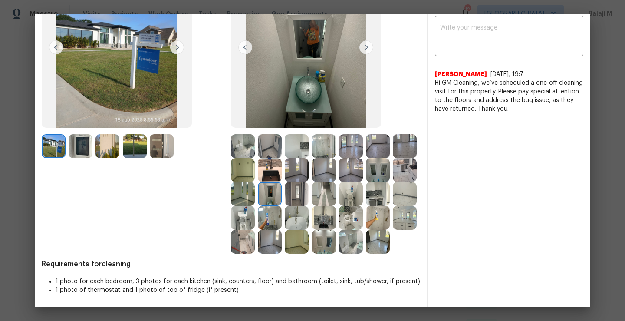
drag, startPoint x: 308, startPoint y: 174, endPoint x: 283, endPoint y: 174, distance: 24.7
click at [258, 182] on div at bounding box center [244, 194] width 27 height 24
drag, startPoint x: 283, startPoint y: 174, endPoint x: 258, endPoint y: 174, distance: 24.7
click at [255, 182] on img at bounding box center [243, 194] width 24 height 24
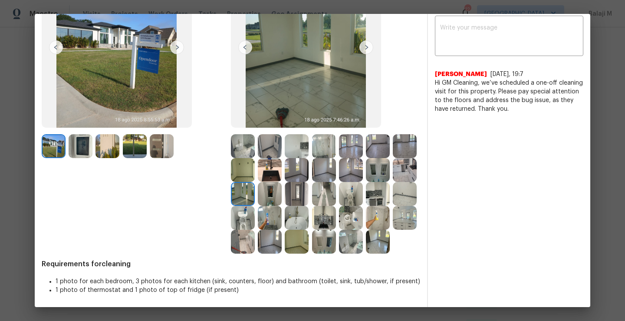
click at [393, 174] on img at bounding box center [405, 170] width 24 height 24
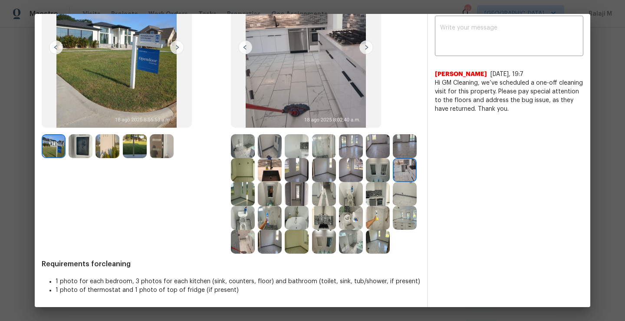
click at [366, 170] on img at bounding box center [378, 170] width 24 height 24
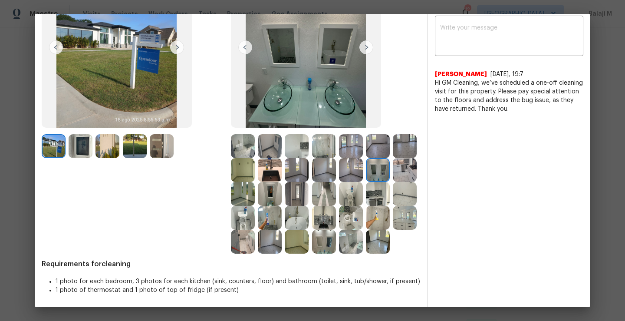
drag, startPoint x: 243, startPoint y: 145, endPoint x: 248, endPoint y: 145, distance: 5.2
click at [393, 145] on img at bounding box center [405, 146] width 24 height 24
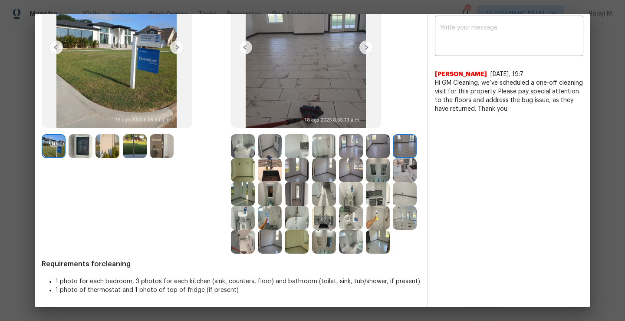
drag, startPoint x: 271, startPoint y: 146, endPoint x: 297, endPoint y: 148, distance: 25.7
click at [255, 158] on img at bounding box center [243, 170] width 24 height 24
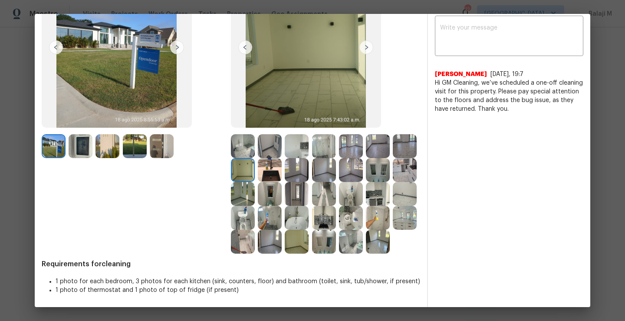
click at [282, 158] on img at bounding box center [270, 170] width 24 height 24
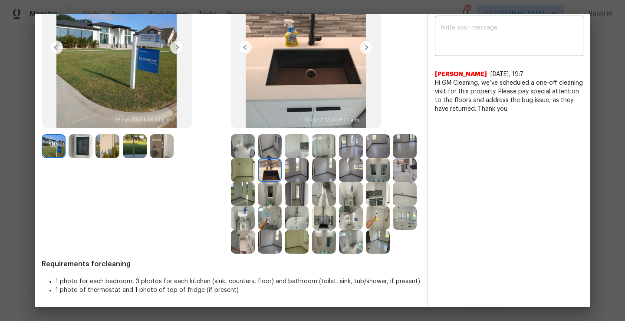
click at [309, 158] on img at bounding box center [297, 170] width 24 height 24
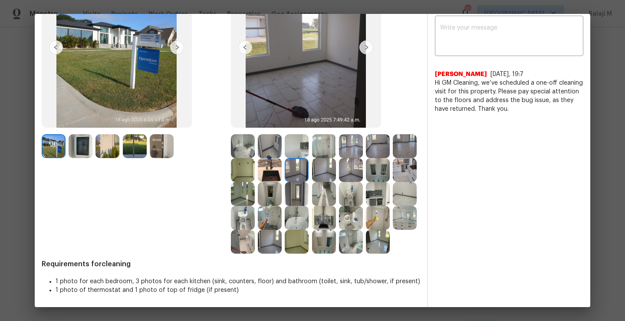
click at [336, 158] on img at bounding box center [324, 170] width 24 height 24
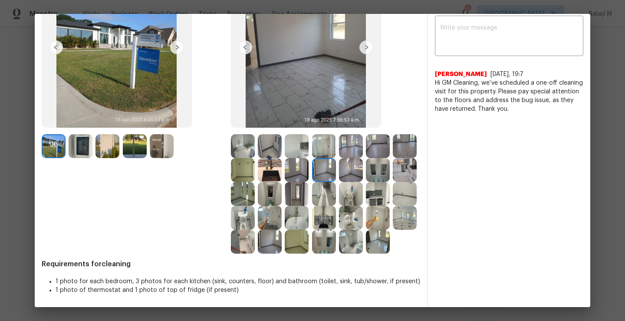
click at [363, 158] on img at bounding box center [351, 170] width 24 height 24
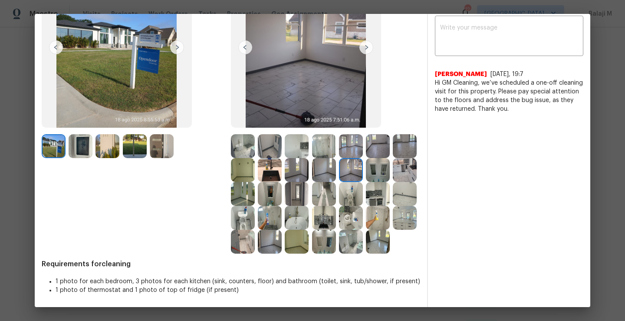
click at [375, 134] on img at bounding box center [378, 146] width 24 height 24
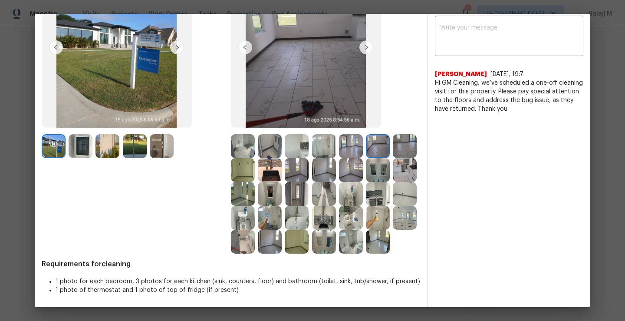
click at [329, 134] on img at bounding box center [324, 146] width 24 height 24
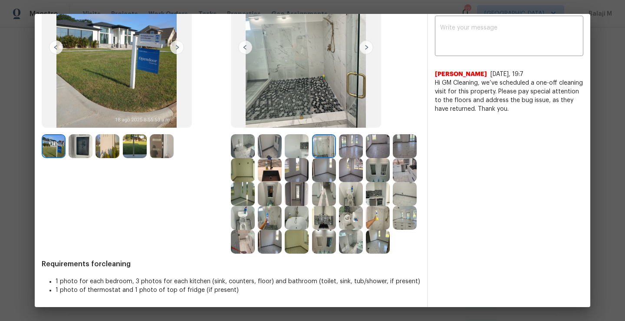
click at [300, 134] on img at bounding box center [297, 146] width 24 height 24
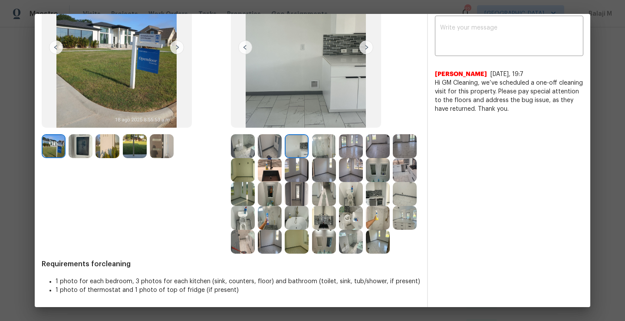
click at [274, 134] on img at bounding box center [270, 146] width 24 height 24
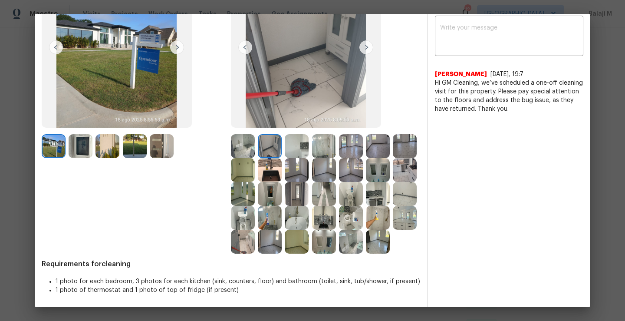
click at [233, 134] on img at bounding box center [243, 146] width 24 height 24
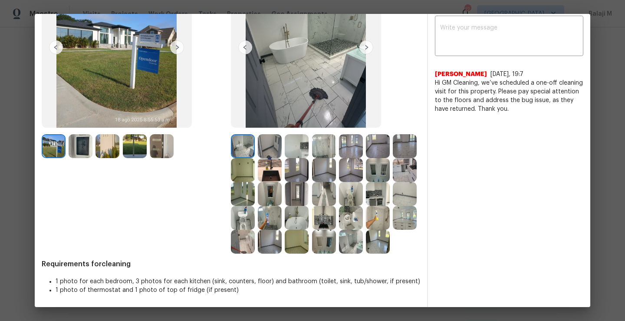
click at [393, 156] on img at bounding box center [405, 146] width 24 height 24
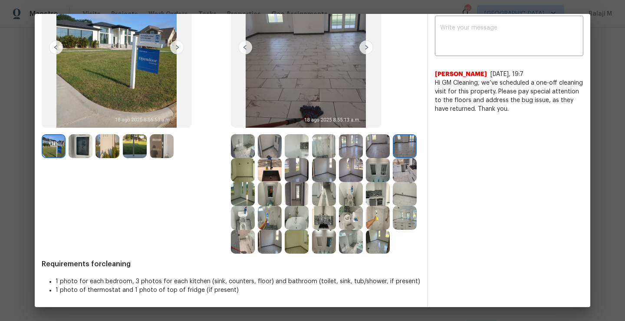
click at [393, 147] on img at bounding box center [405, 146] width 24 height 24
click at [255, 158] on img at bounding box center [243, 170] width 24 height 24
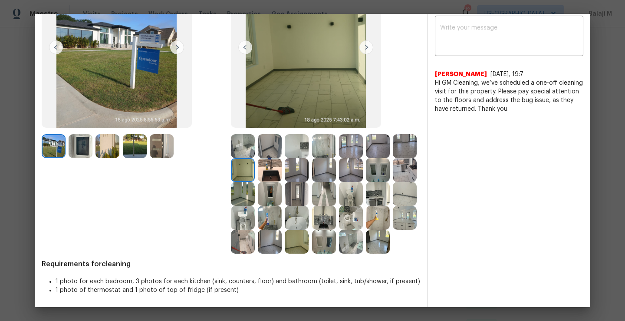
click at [255, 182] on img at bounding box center [243, 194] width 24 height 24
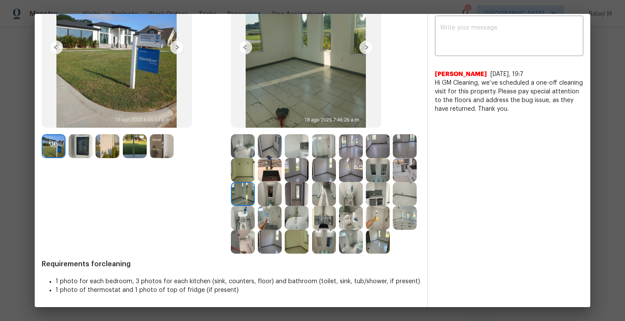
click at [282, 158] on img at bounding box center [270, 170] width 24 height 24
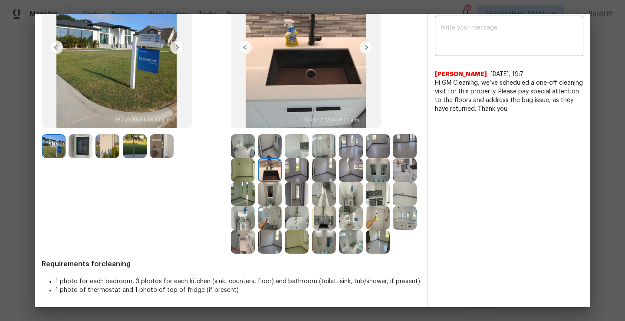
click at [309, 158] on img at bounding box center [297, 170] width 24 height 24
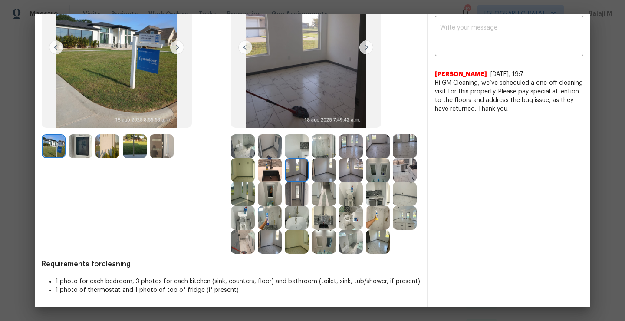
click at [336, 158] on img at bounding box center [324, 170] width 24 height 24
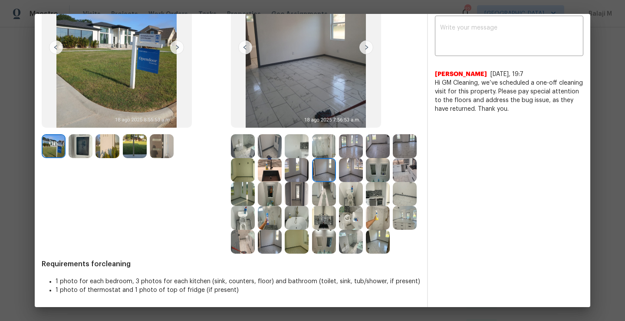
drag, startPoint x: 378, startPoint y: 151, endPoint x: 378, endPoint y: 178, distance: 26.9
click at [363, 158] on img at bounding box center [351, 170] width 24 height 24
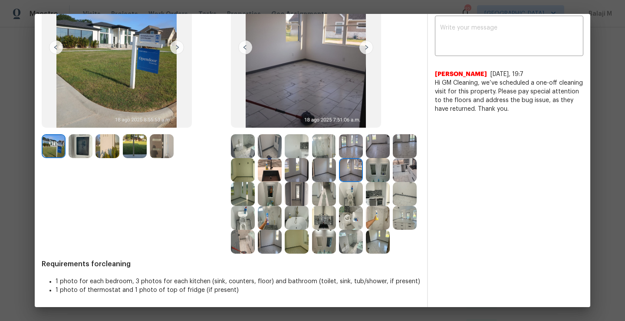
click at [336, 182] on img at bounding box center [324, 194] width 24 height 24
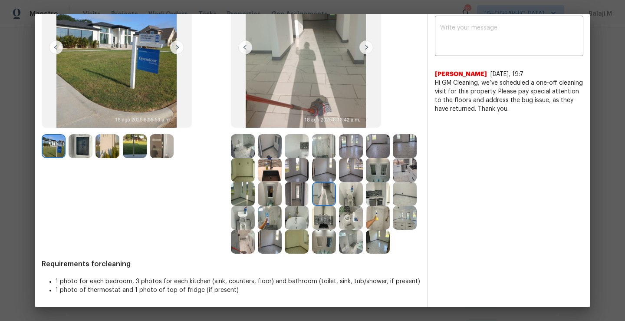
click at [309, 182] on img at bounding box center [297, 194] width 24 height 24
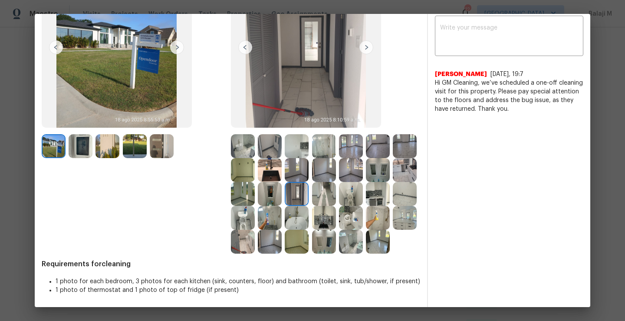
click at [255, 182] on img at bounding box center [243, 194] width 24 height 24
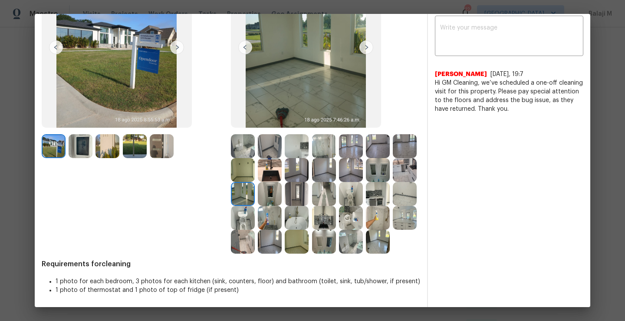
click at [282, 182] on img at bounding box center [270, 194] width 24 height 24
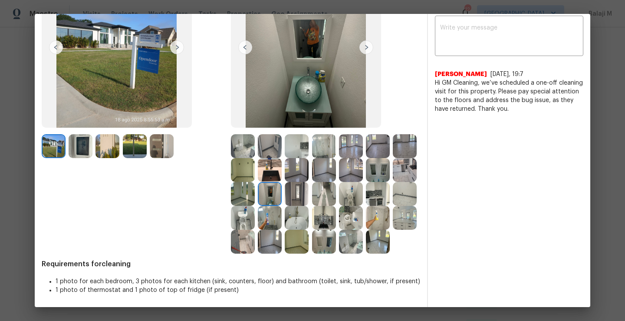
click at [393, 177] on img at bounding box center [405, 170] width 24 height 24
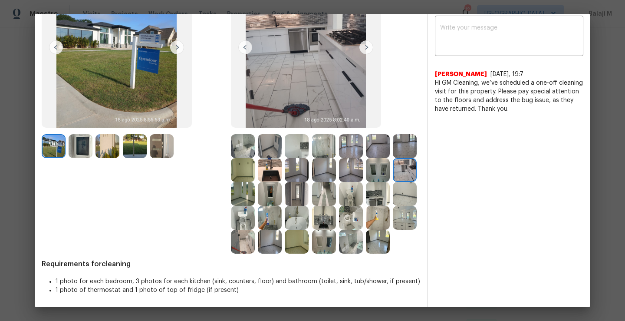
click at [366, 178] on img at bounding box center [378, 170] width 24 height 24
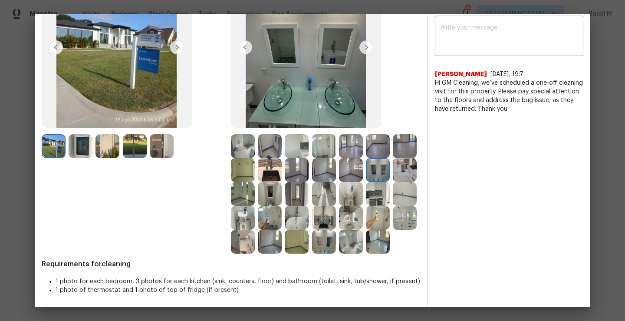
click at [339, 184] on img at bounding box center [351, 194] width 24 height 24
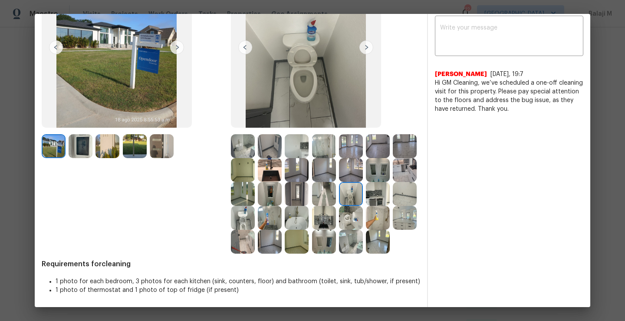
click at [366, 191] on img at bounding box center [378, 194] width 24 height 24
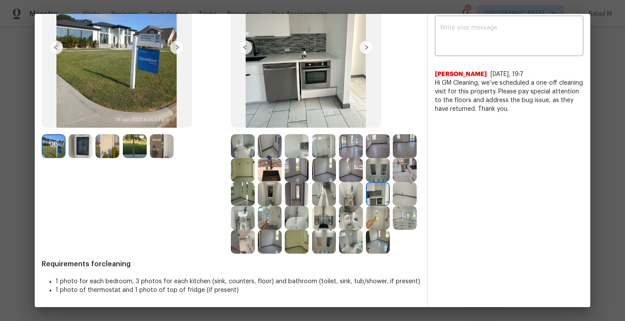
click at [393, 202] on img at bounding box center [405, 194] width 24 height 24
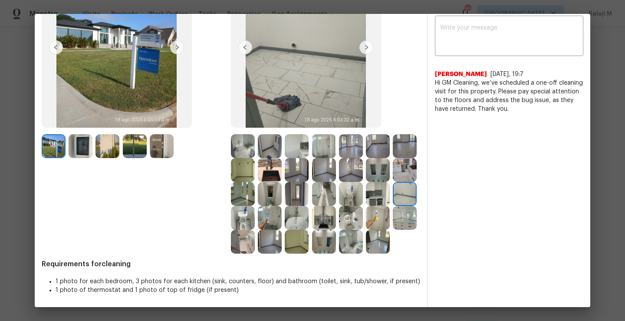
click at [255, 206] on img at bounding box center [243, 218] width 24 height 24
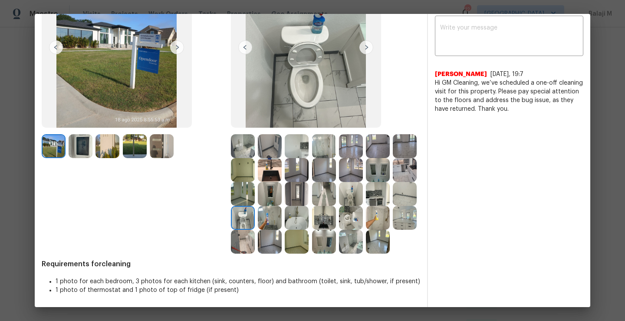
click at [282, 206] on img at bounding box center [270, 218] width 24 height 24
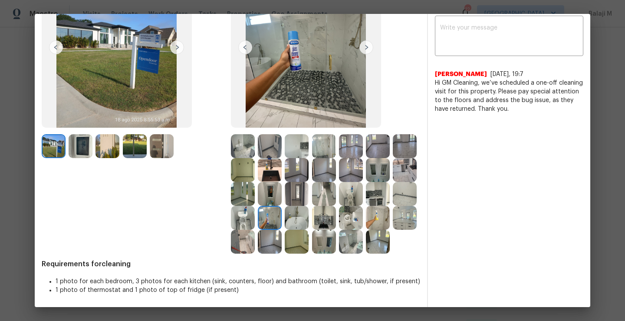
click at [282, 230] on img at bounding box center [270, 242] width 24 height 24
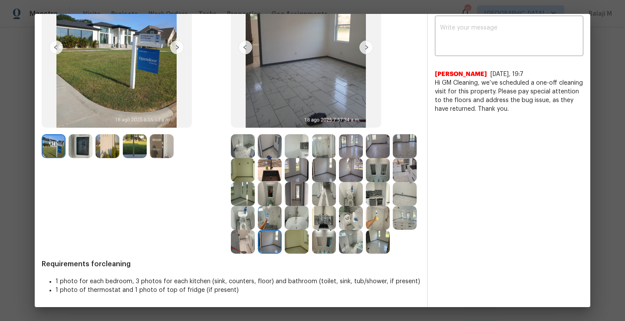
click at [255, 230] on img at bounding box center [243, 242] width 24 height 24
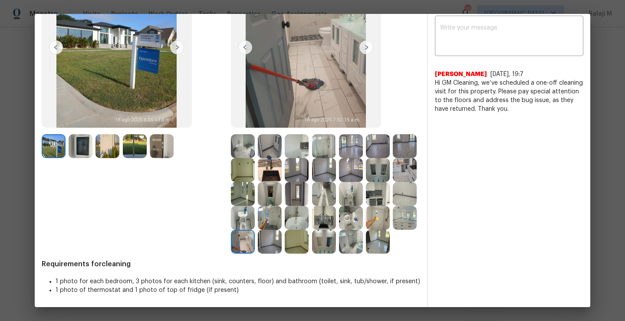
click at [366, 236] on img at bounding box center [378, 242] width 24 height 24
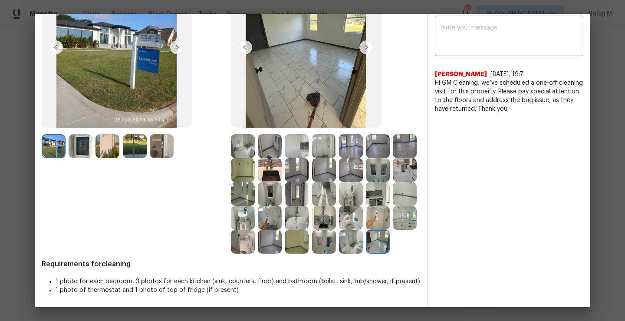
click at [279, 257] on div "Before After Requirements for cleaning 1 photo for each bedroom, 3 photos for e…" at bounding box center [231, 131] width 378 height 352
click at [312, 244] on img at bounding box center [324, 242] width 24 height 24
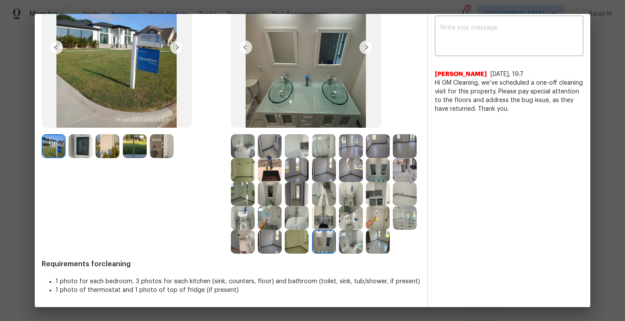
drag, startPoint x: 233, startPoint y: 244, endPoint x: 259, endPoint y: 244, distance: 25.6
click at [285, 244] on img at bounding box center [297, 242] width 24 height 24
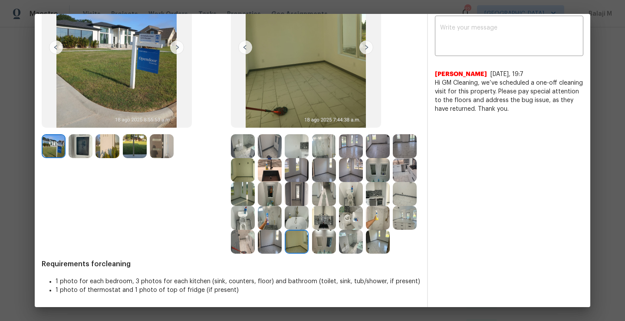
scroll to position [62, 0]
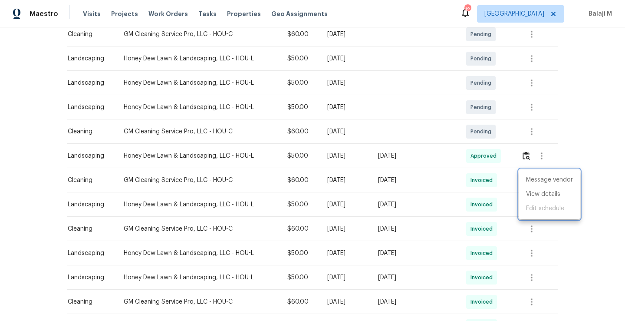
click at [431, 227] on div at bounding box center [312, 160] width 625 height 321
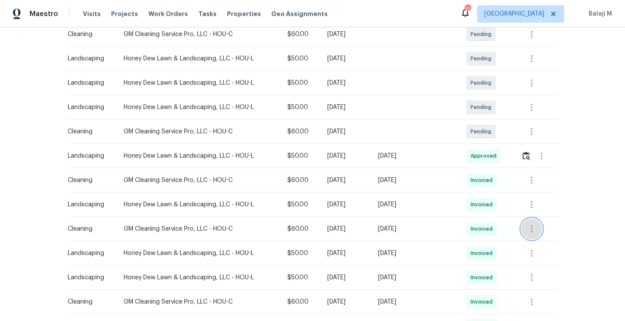
click at [528, 233] on icon "button" at bounding box center [531, 229] width 10 height 10
click at [540, 253] on ul "Message vendor View details Edit schedule" at bounding box center [549, 243] width 61 height 50
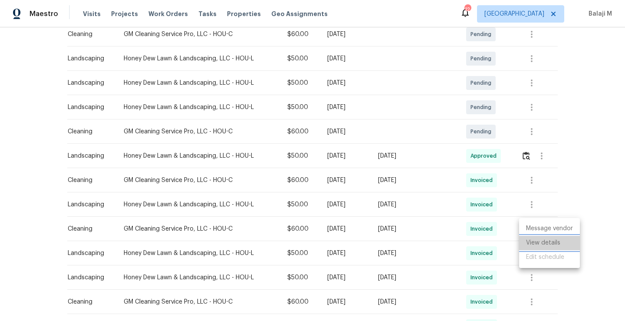
click at [540, 247] on li "View details" at bounding box center [549, 243] width 61 height 14
click at [122, 133] on div at bounding box center [312, 160] width 625 height 321
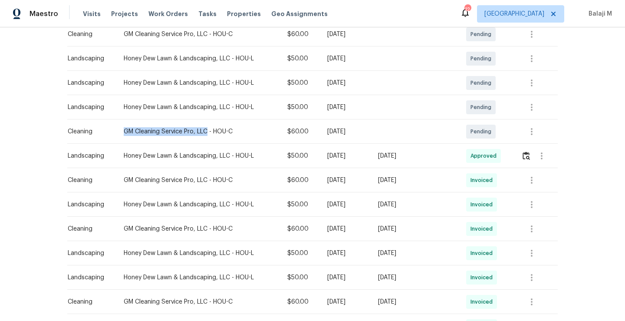
drag, startPoint x: 120, startPoint y: 131, endPoint x: 204, endPoint y: 131, distance: 84.6
click at [204, 131] on div "GM Cleaning Service Pro, LLC - HOU-C" at bounding box center [198, 131] width 149 height 9
copy div "GM Cleaning Service Pro, LLC"
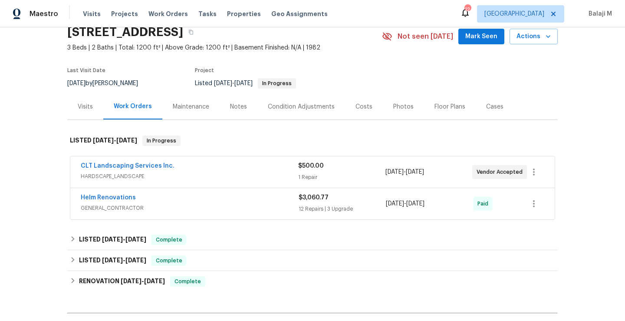
scroll to position [40, 0]
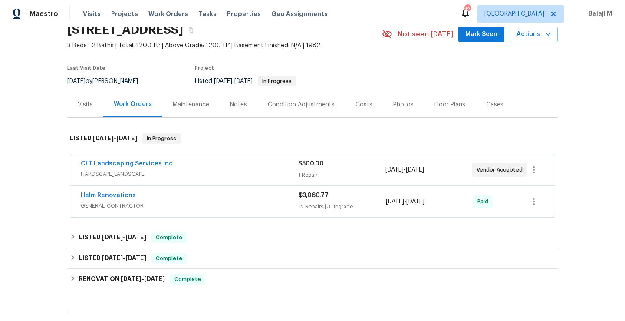
click at [187, 105] on div "Maintenance" at bounding box center [191, 104] width 36 height 9
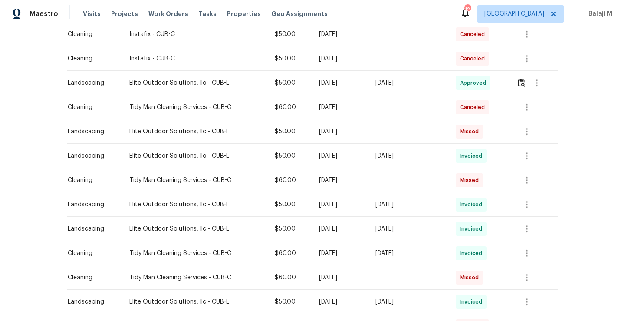
scroll to position [359, 0]
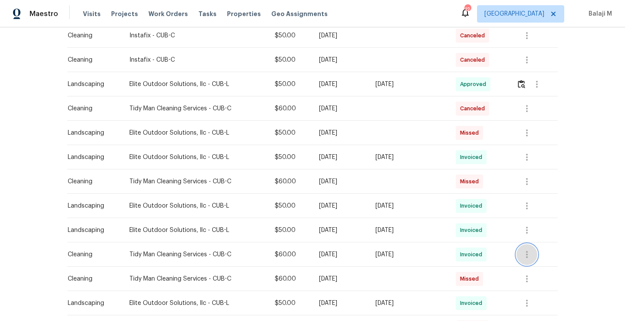
click at [527, 255] on icon "button" at bounding box center [527, 254] width 10 height 10
click at [529, 267] on li "View details" at bounding box center [546, 268] width 61 height 14
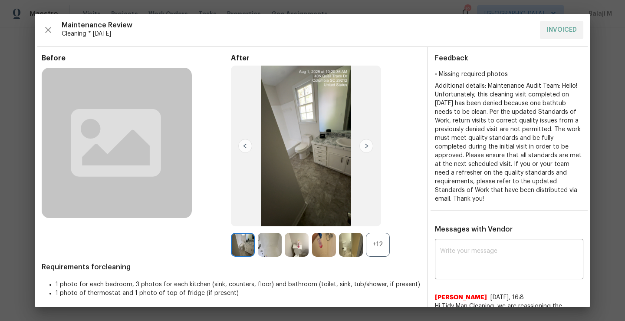
click at [372, 241] on div "+12" at bounding box center [378, 245] width 24 height 24
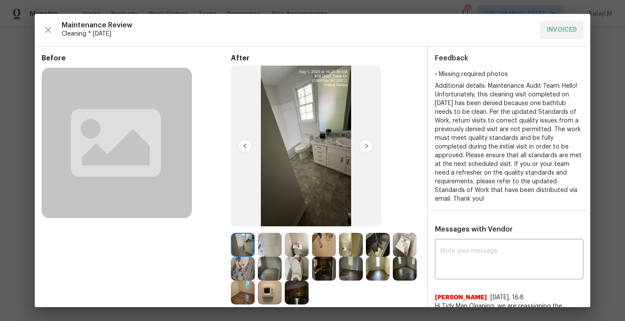
click at [365, 142] on img at bounding box center [366, 146] width 14 height 14
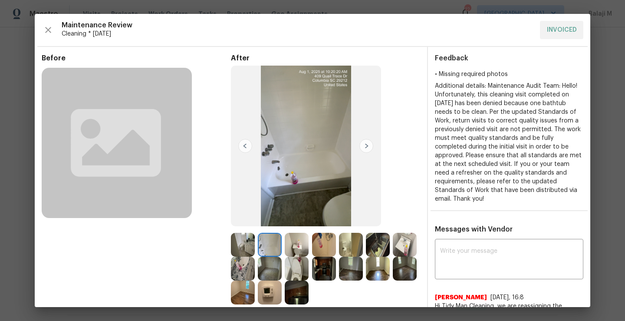
click at [364, 147] on img at bounding box center [366, 146] width 14 height 14
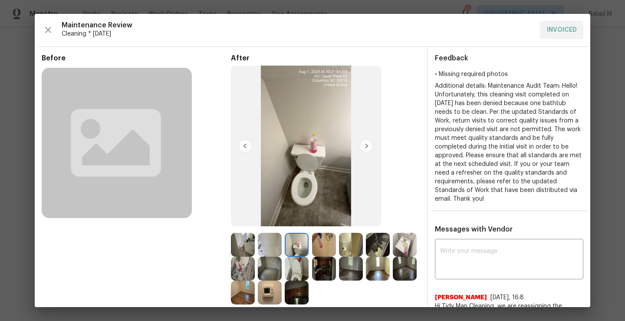
click at [364, 147] on img at bounding box center [366, 146] width 14 height 14
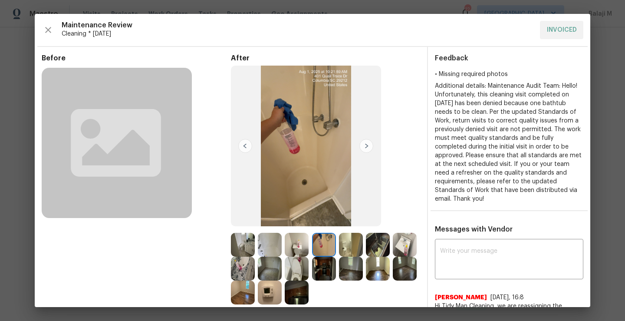
click at [364, 147] on img at bounding box center [366, 146] width 14 height 14
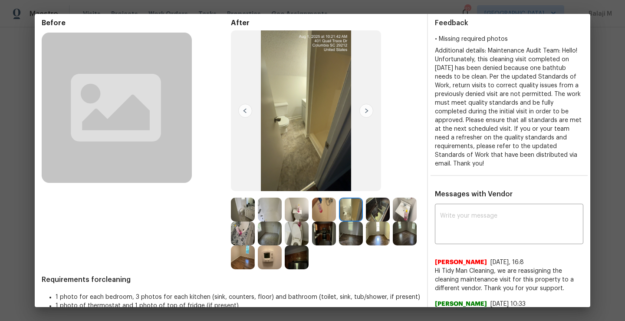
scroll to position [25, 0]
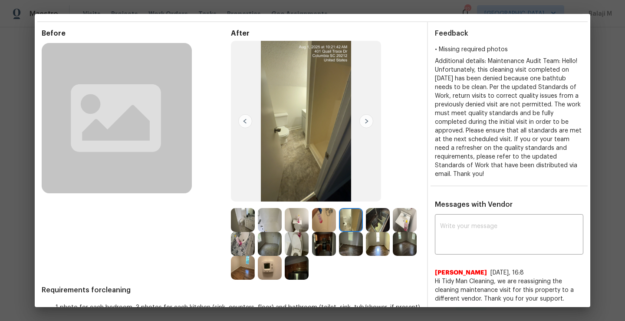
click at [362, 121] on img at bounding box center [366, 121] width 14 height 14
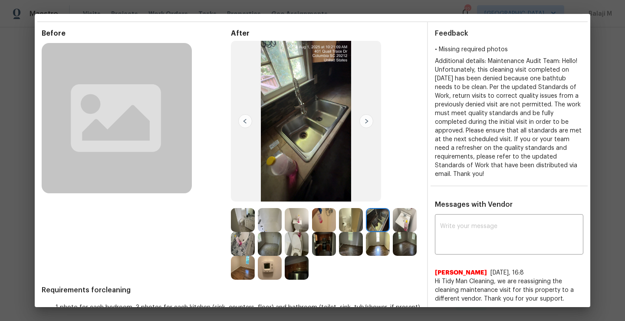
click at [364, 122] on img at bounding box center [366, 121] width 14 height 14
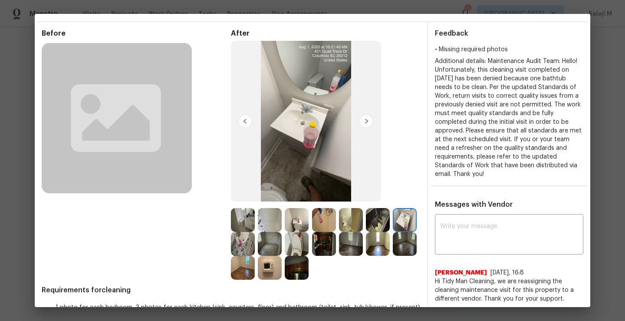
click at [364, 122] on img at bounding box center [366, 121] width 14 height 14
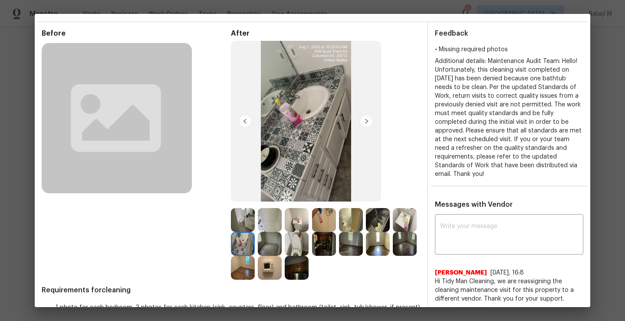
click at [362, 116] on img at bounding box center [366, 121] width 14 height 14
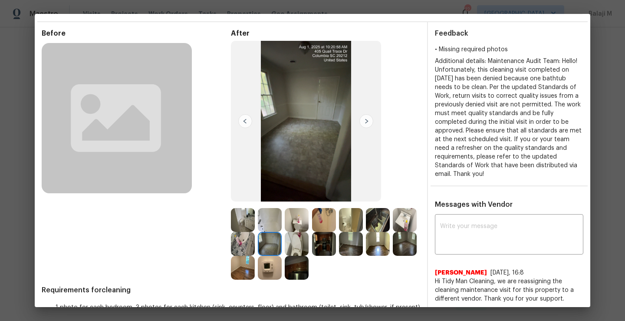
click at [364, 125] on img at bounding box center [366, 121] width 14 height 14
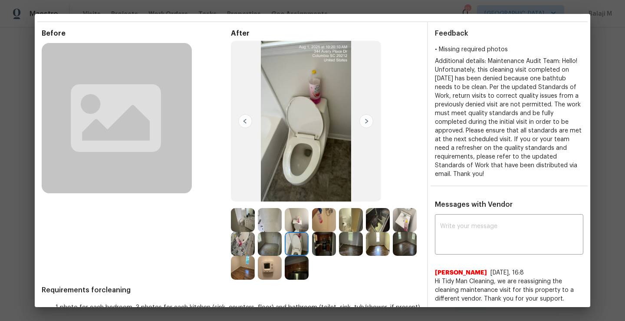
click at [363, 125] on img at bounding box center [366, 121] width 14 height 14
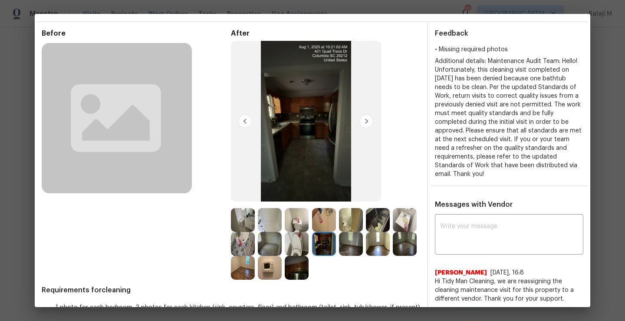
click at [363, 125] on img at bounding box center [366, 121] width 14 height 14
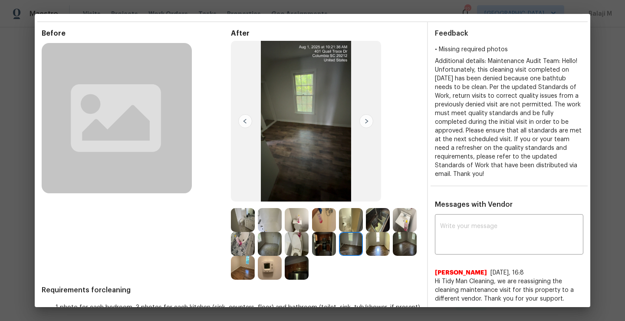
click at [363, 125] on img at bounding box center [366, 121] width 14 height 14
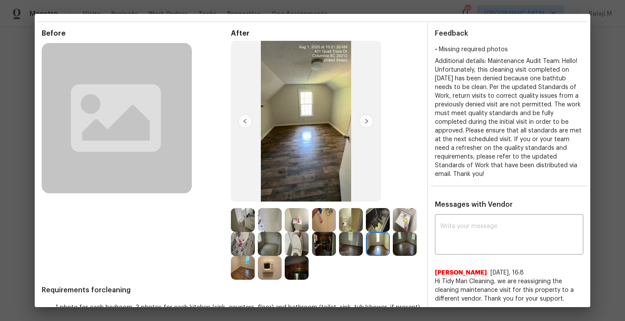
click at [363, 125] on img at bounding box center [366, 121] width 14 height 14
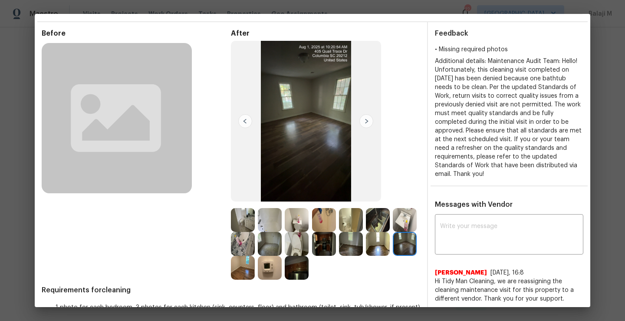
click at [363, 125] on img at bounding box center [366, 121] width 14 height 14
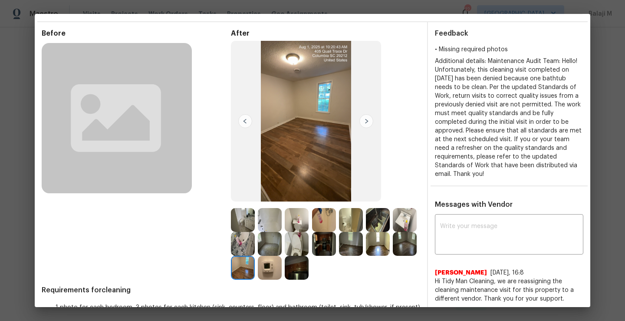
click at [363, 125] on img at bounding box center [366, 121] width 14 height 14
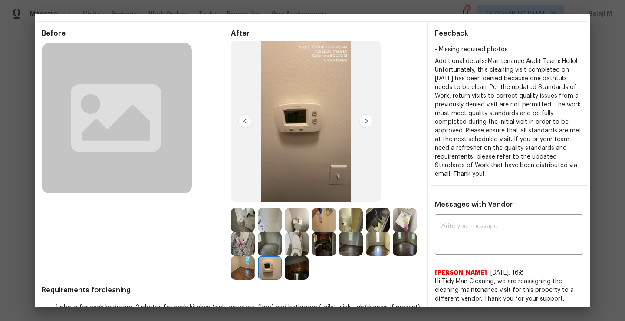
click at [233, 219] on img at bounding box center [243, 220] width 24 height 24
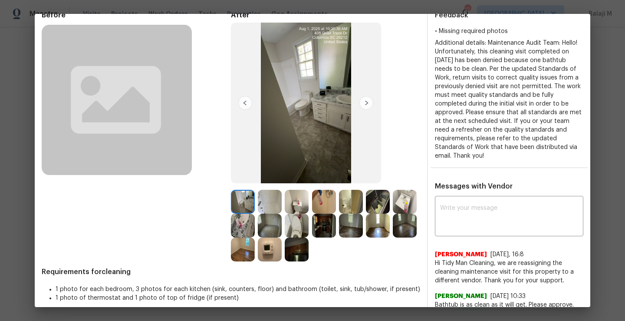
scroll to position [68, 0]
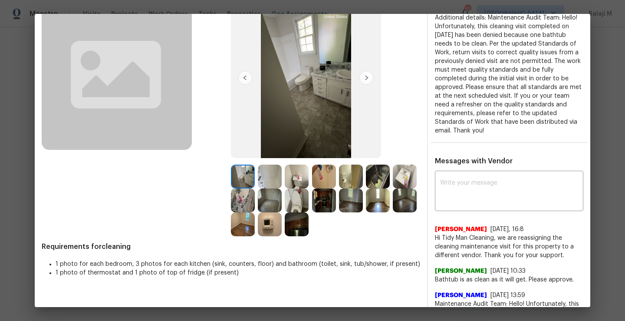
click at [282, 229] on img at bounding box center [270, 224] width 24 height 24
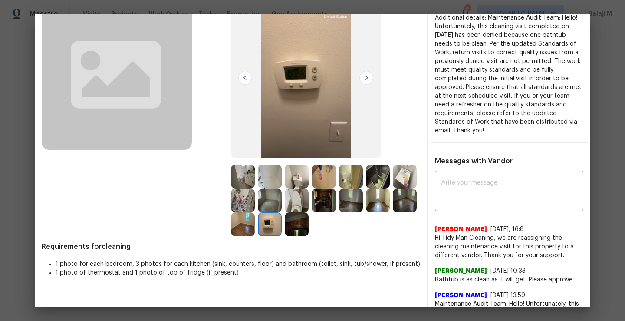
click at [309, 204] on img at bounding box center [297, 200] width 24 height 24
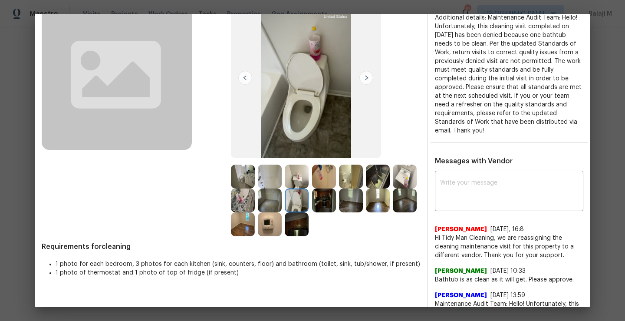
click at [393, 188] on img at bounding box center [405, 176] width 24 height 24
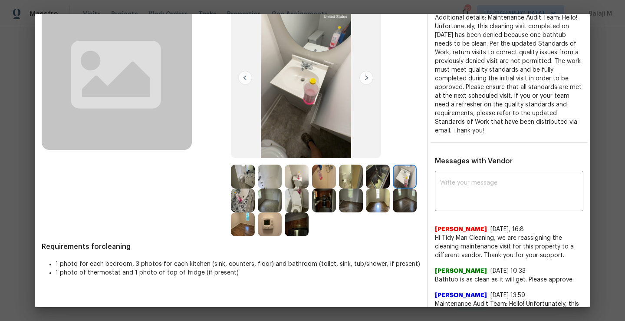
click at [255, 206] on img at bounding box center [243, 200] width 24 height 24
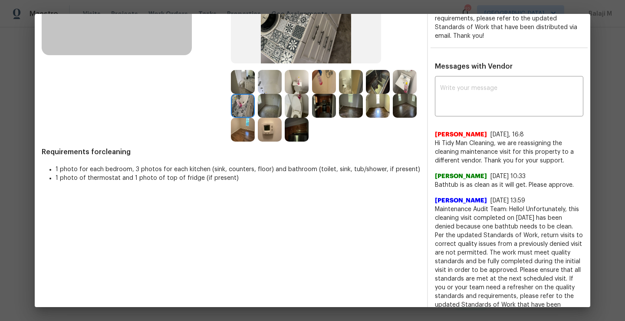
scroll to position [180, 0]
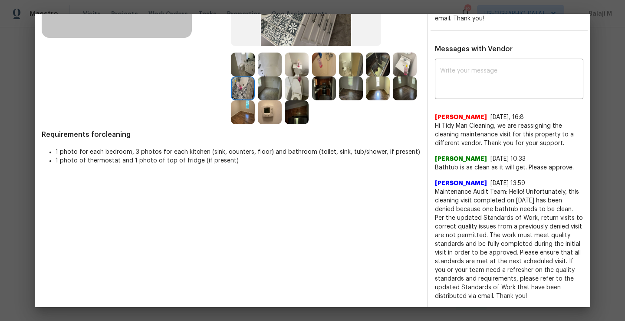
click at [503, 233] on span "Maintenance Audit Team: Hello! Unfortunately, this cleaning visit completed on …" at bounding box center [509, 243] width 148 height 113
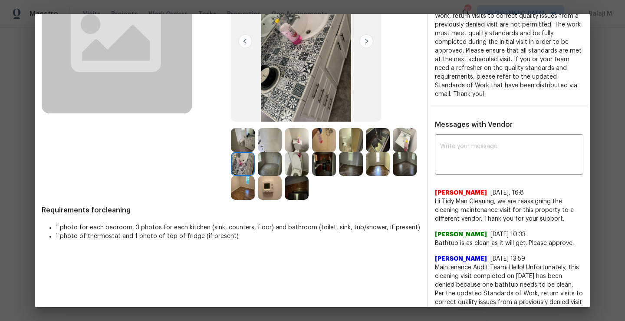
scroll to position [73, 0]
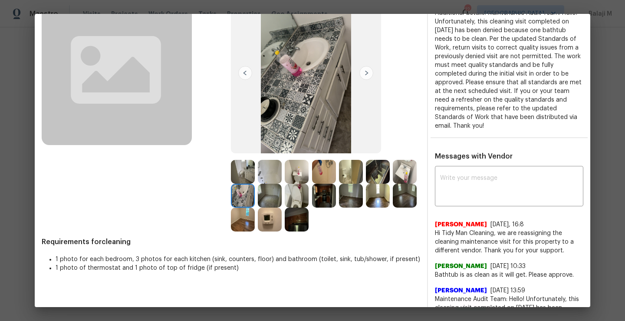
click at [393, 207] on img at bounding box center [405, 196] width 24 height 24
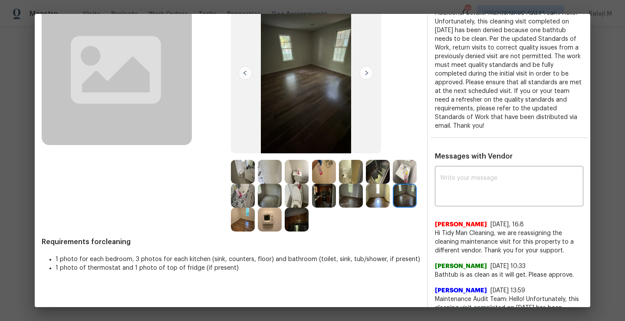
click at [255, 228] on img at bounding box center [243, 219] width 24 height 24
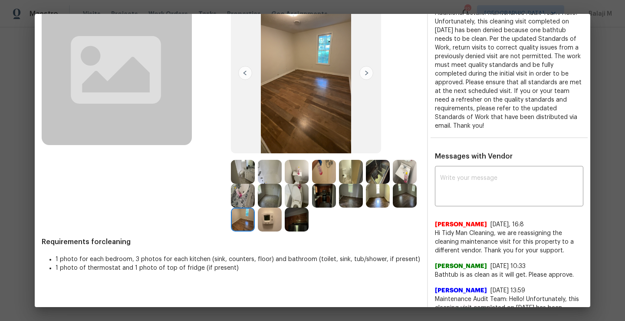
click at [309, 225] on img at bounding box center [297, 219] width 24 height 24
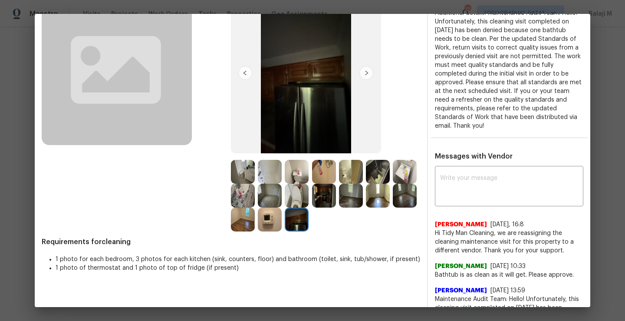
click at [282, 226] on img at bounding box center [270, 219] width 24 height 24
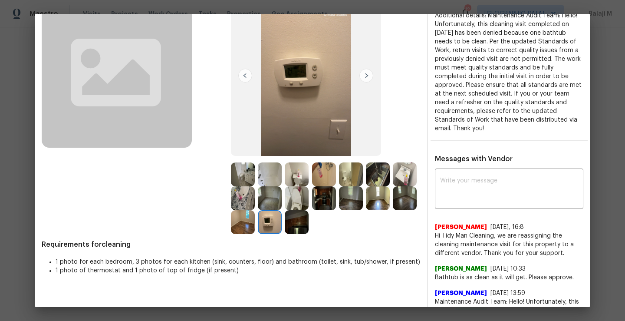
scroll to position [90, 0]
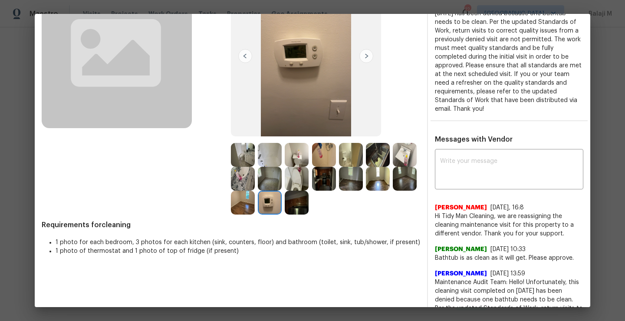
click at [309, 184] on img at bounding box center [297, 179] width 24 height 24
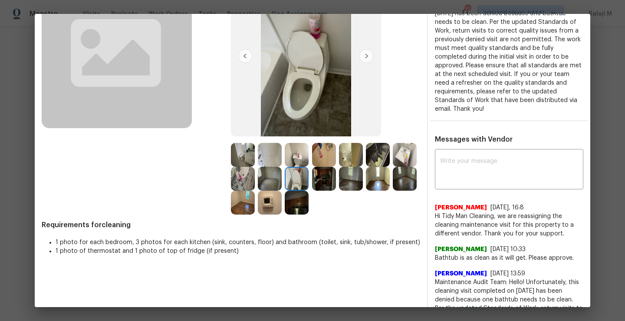
click at [282, 184] on img at bounding box center [270, 179] width 24 height 24
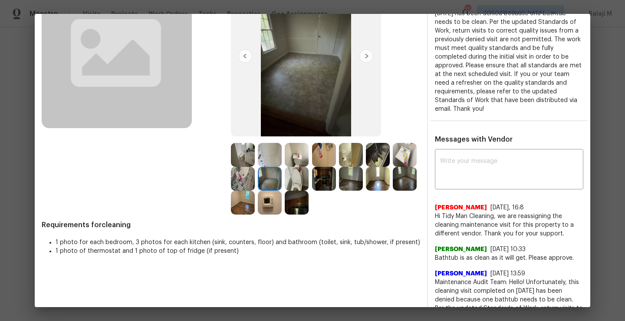
click at [240, 160] on img at bounding box center [243, 155] width 24 height 24
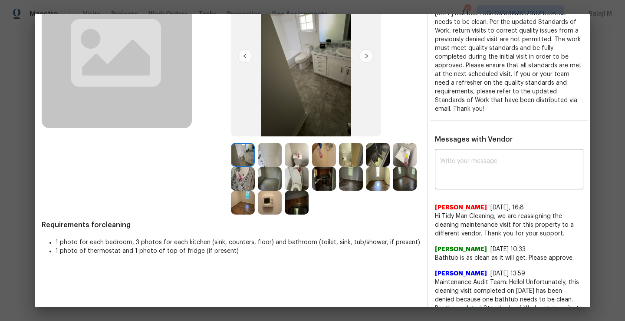
click at [270, 159] on img at bounding box center [270, 155] width 24 height 24
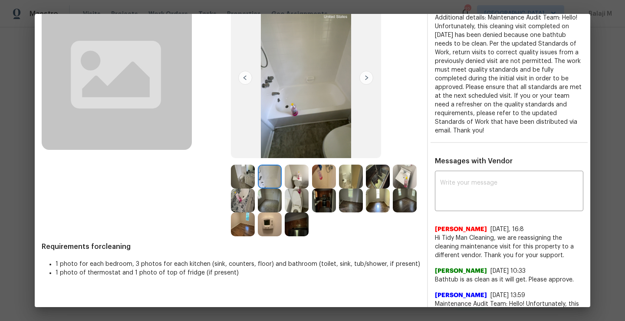
scroll to position [69, 0]
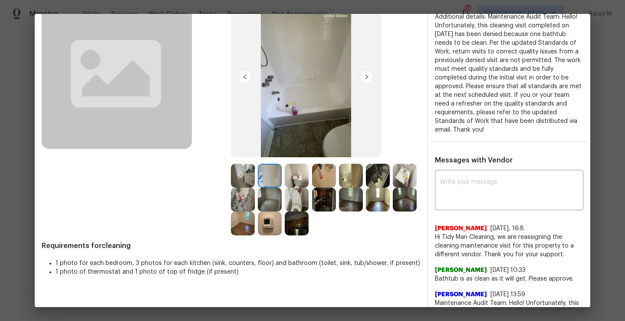
click at [310, 105] on img at bounding box center [306, 77] width 150 height 161
click at [322, 171] on img at bounding box center [324, 176] width 24 height 24
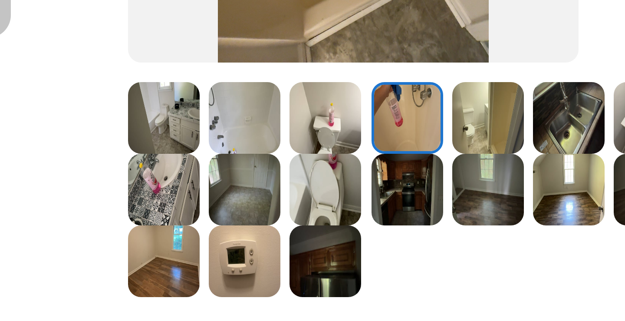
scroll to position [113, 0]
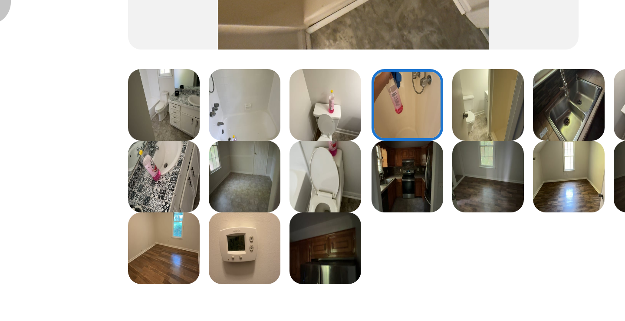
click at [273, 140] on img at bounding box center [270, 132] width 24 height 24
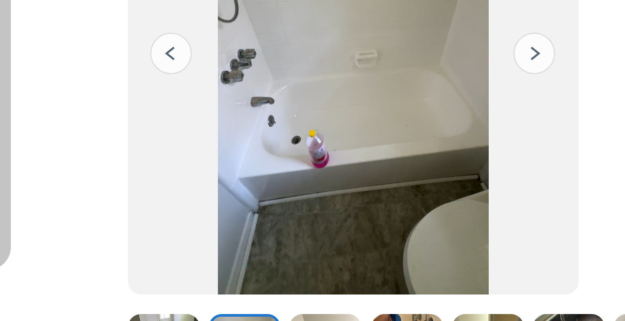
scroll to position [29, 0]
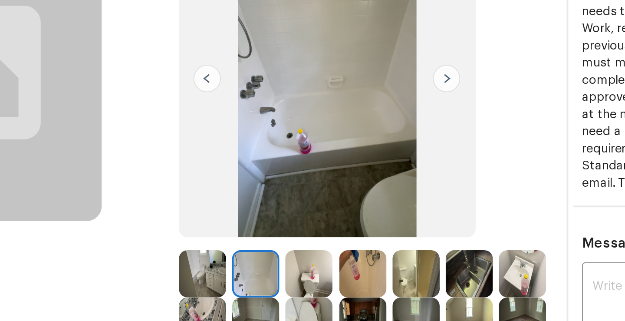
drag, startPoint x: 280, startPoint y: 134, endPoint x: 197, endPoint y: 151, distance: 85.2
click at [274, 141] on img at bounding box center [306, 117] width 150 height 161
drag, startPoint x: 217, startPoint y: 141, endPoint x: 214, endPoint y: 148, distance: 7.3
click at [215, 144] on div "Before" at bounding box center [136, 150] width 189 height 250
drag, startPoint x: 269, startPoint y: 141, endPoint x: 301, endPoint y: 128, distance: 34.8
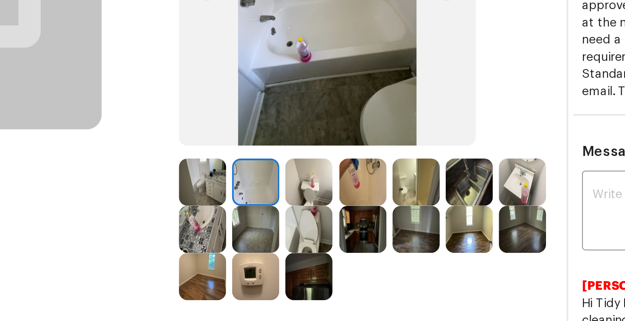
scroll to position [0, 0]
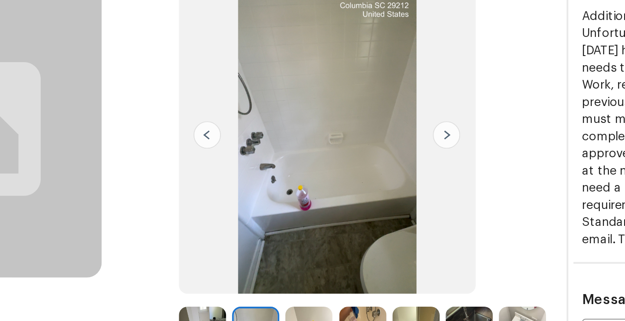
click at [238, 147] on img at bounding box center [245, 146] width 14 height 14
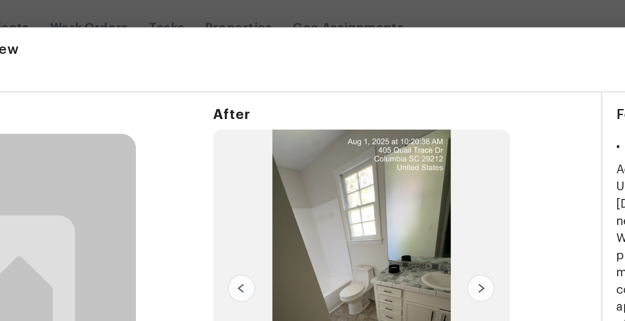
click at [247, 58] on span "After" at bounding box center [325, 58] width 189 height 9
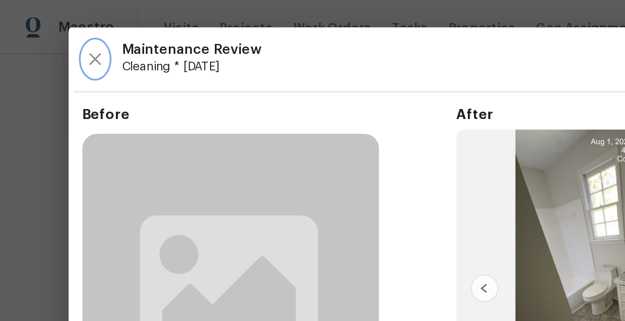
click at [49, 31] on icon "button" at bounding box center [48, 30] width 6 height 6
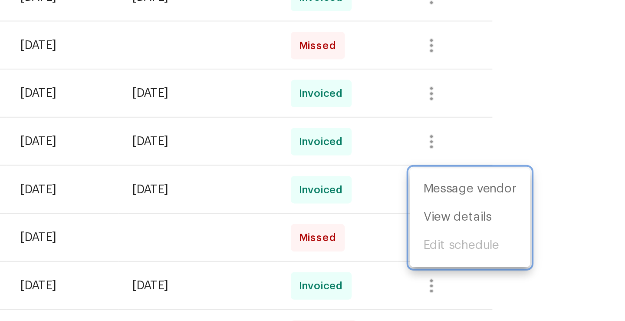
click at [406, 189] on div at bounding box center [312, 160] width 625 height 321
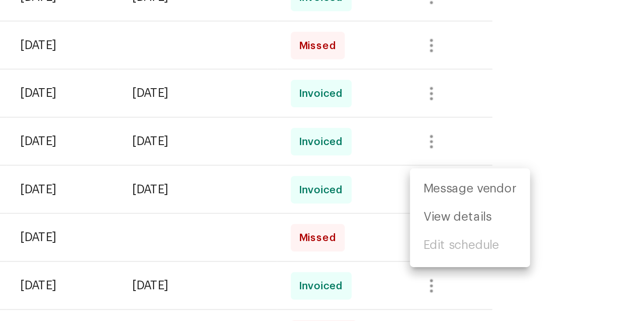
click at [406, 189] on div "Message vendor View details Edit schedule" at bounding box center [312, 160] width 625 height 321
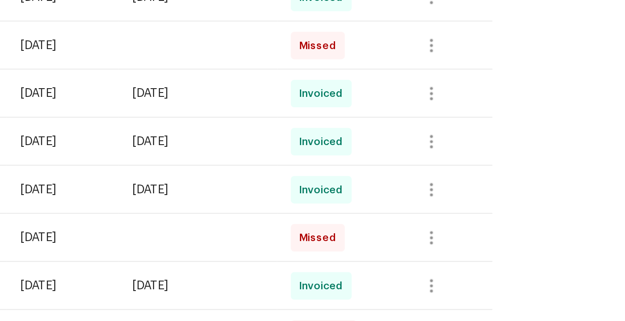
click at [406, 189] on td at bounding box center [408, 181] width 80 height 24
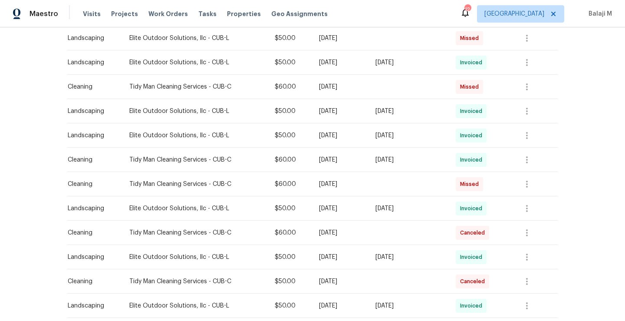
scroll to position [452, 0]
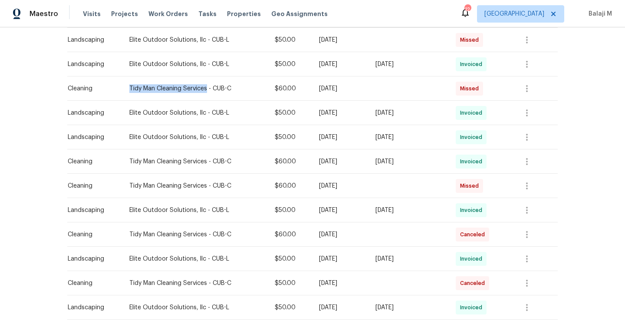
drag, startPoint x: 123, startPoint y: 89, endPoint x: 201, endPoint y: 90, distance: 77.7
click at [201, 90] on div "Tidy Man Cleaning Services - CUB-C" at bounding box center [195, 88] width 132 height 9
copy div "Tidy Man Cleaning Services"
